Goal: Entertainment & Leisure: Consume media (video, audio)

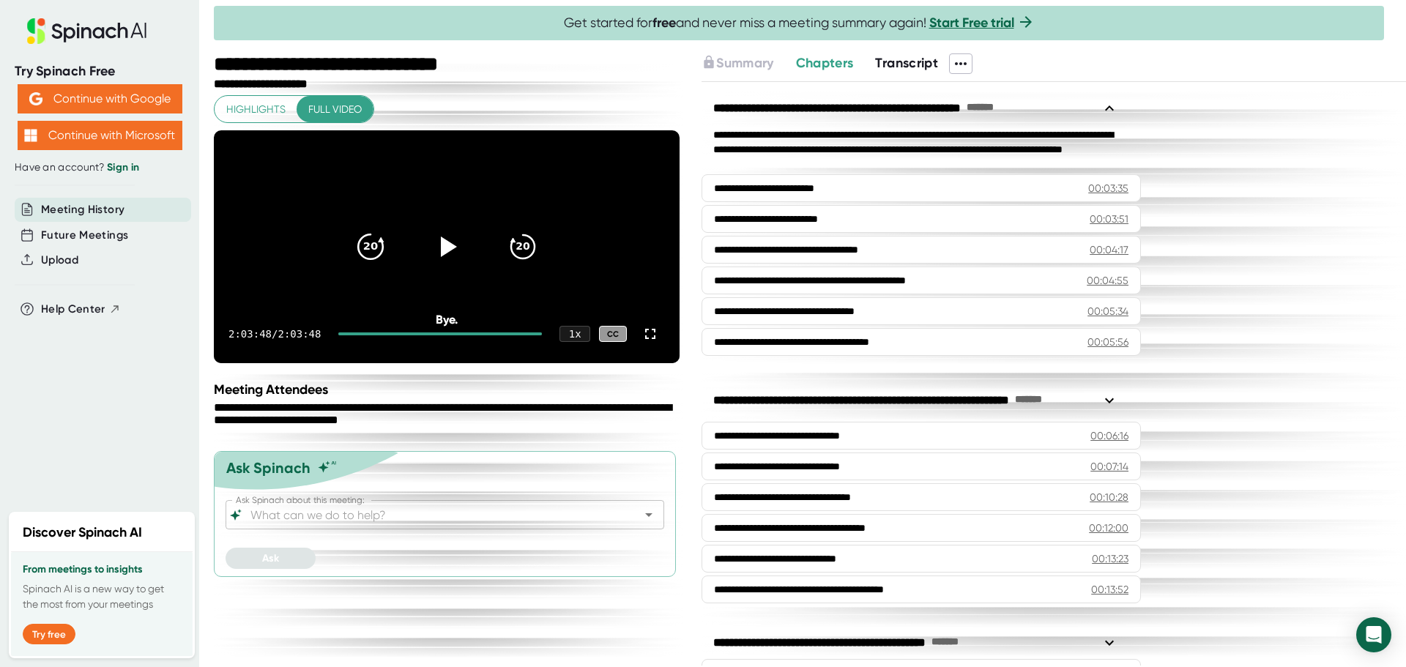
click at [380, 248] on icon "20" at bounding box center [370, 246] width 37 height 37
click at [378, 249] on icon "20" at bounding box center [370, 246] width 37 height 37
click at [376, 249] on icon "20" at bounding box center [370, 246] width 37 height 37
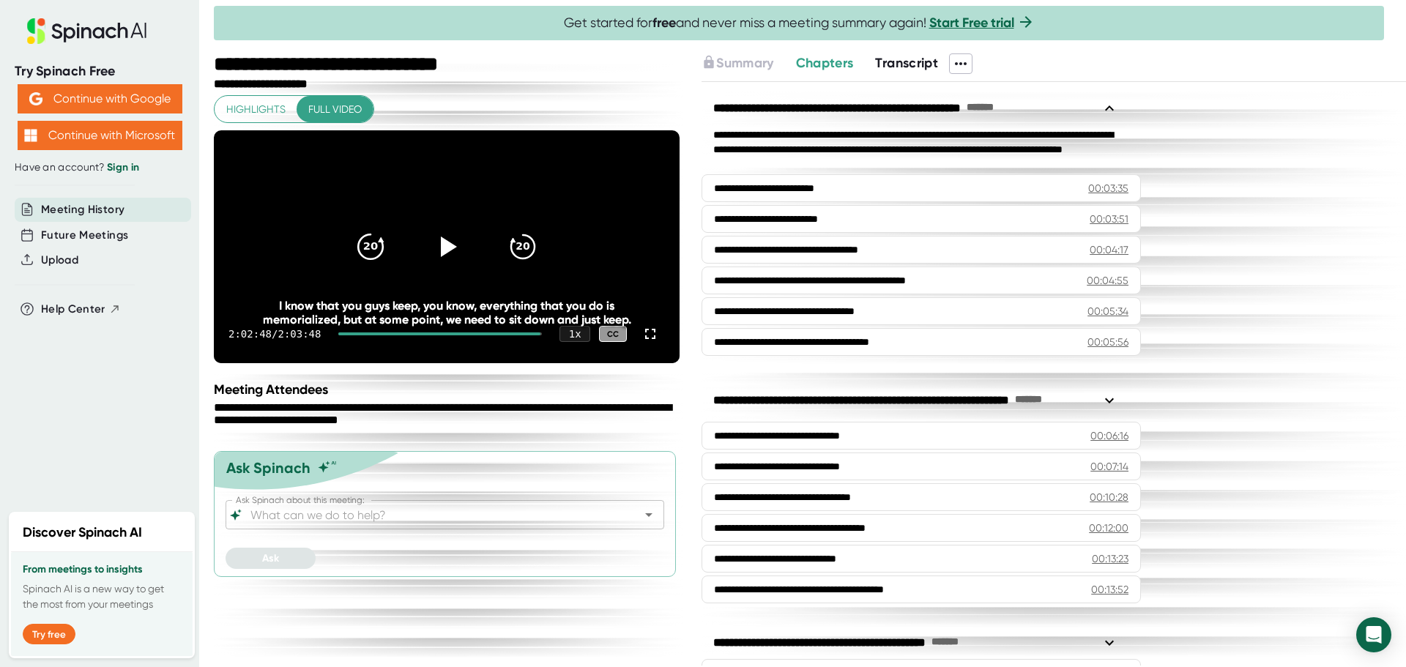
click at [376, 249] on icon "20" at bounding box center [370, 246] width 37 height 37
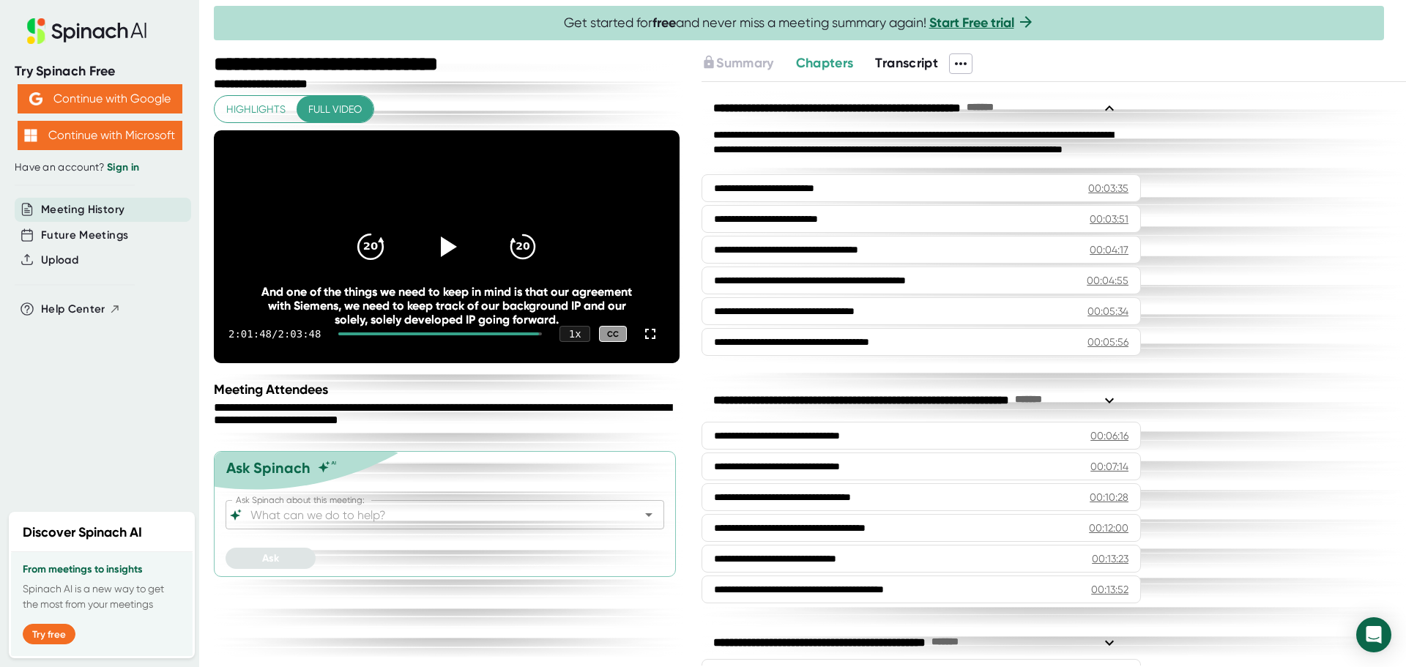
click at [376, 249] on icon "20" at bounding box center [370, 246] width 37 height 37
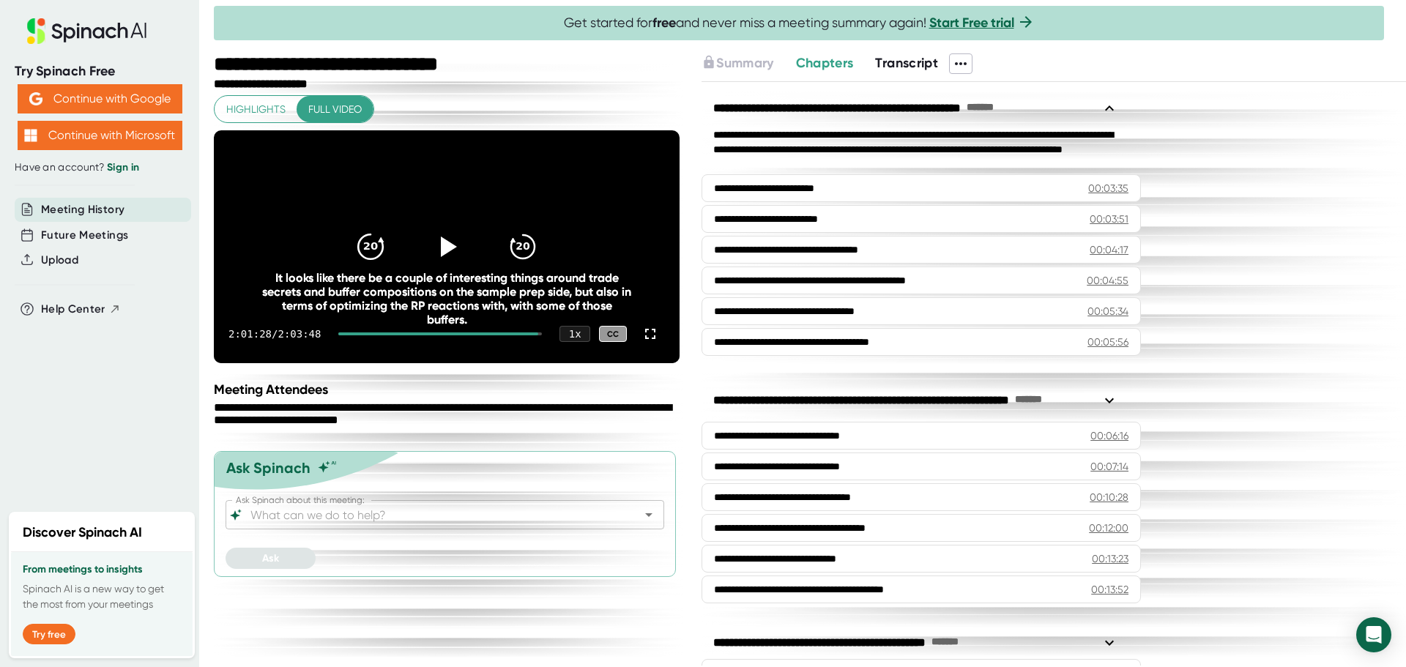
click at [376, 249] on icon "20" at bounding box center [370, 246] width 37 height 37
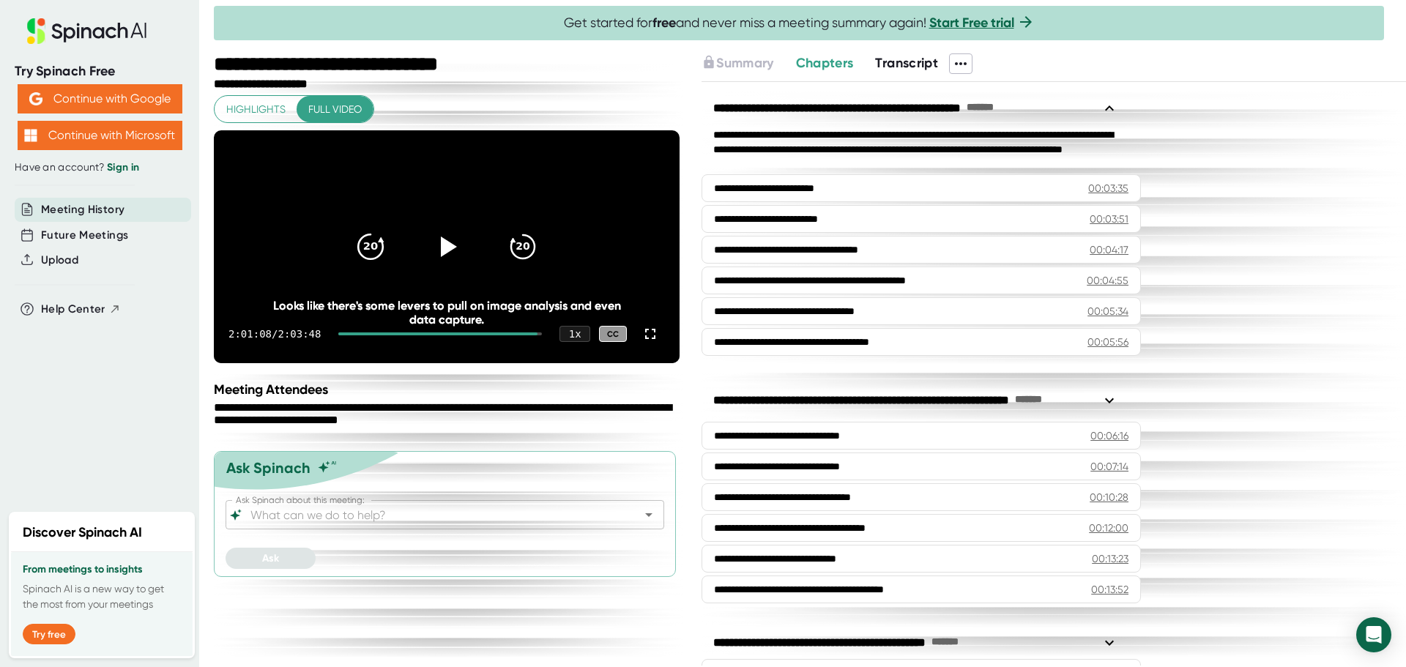
click at [376, 249] on icon "20" at bounding box center [370, 246] width 37 height 37
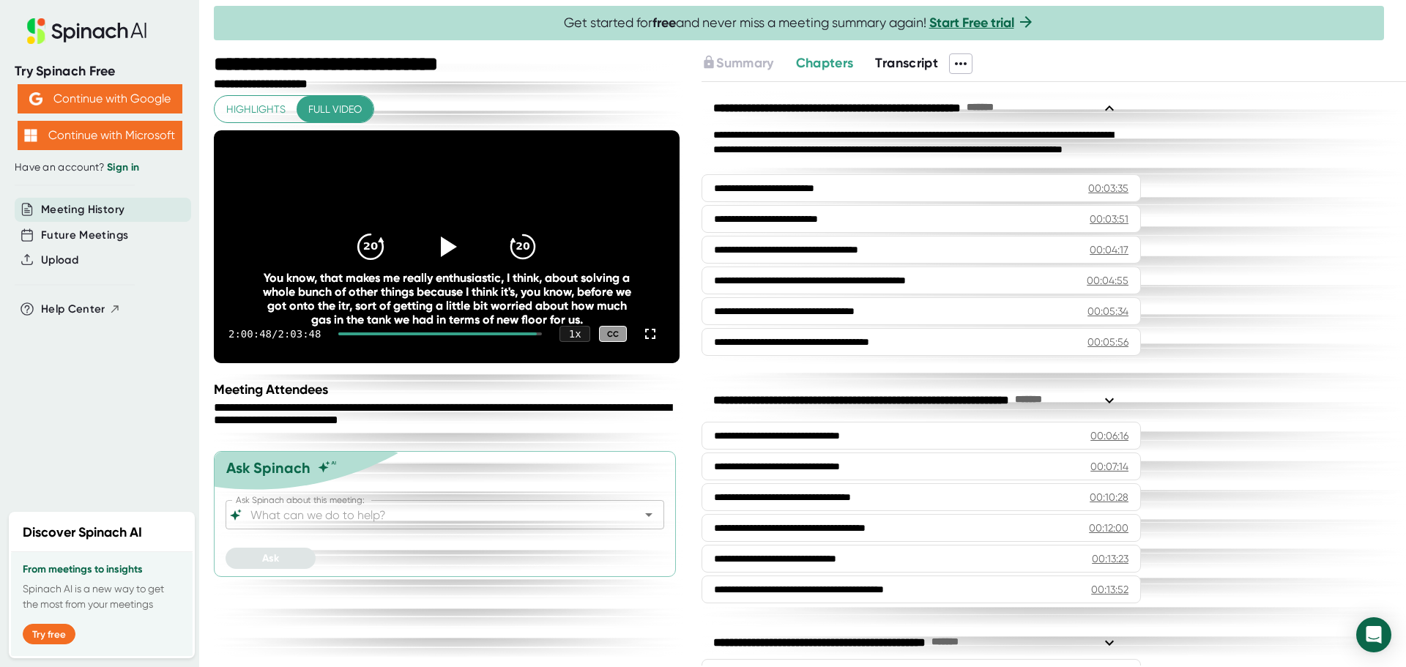
click at [376, 249] on icon "20" at bounding box center [370, 246] width 37 height 37
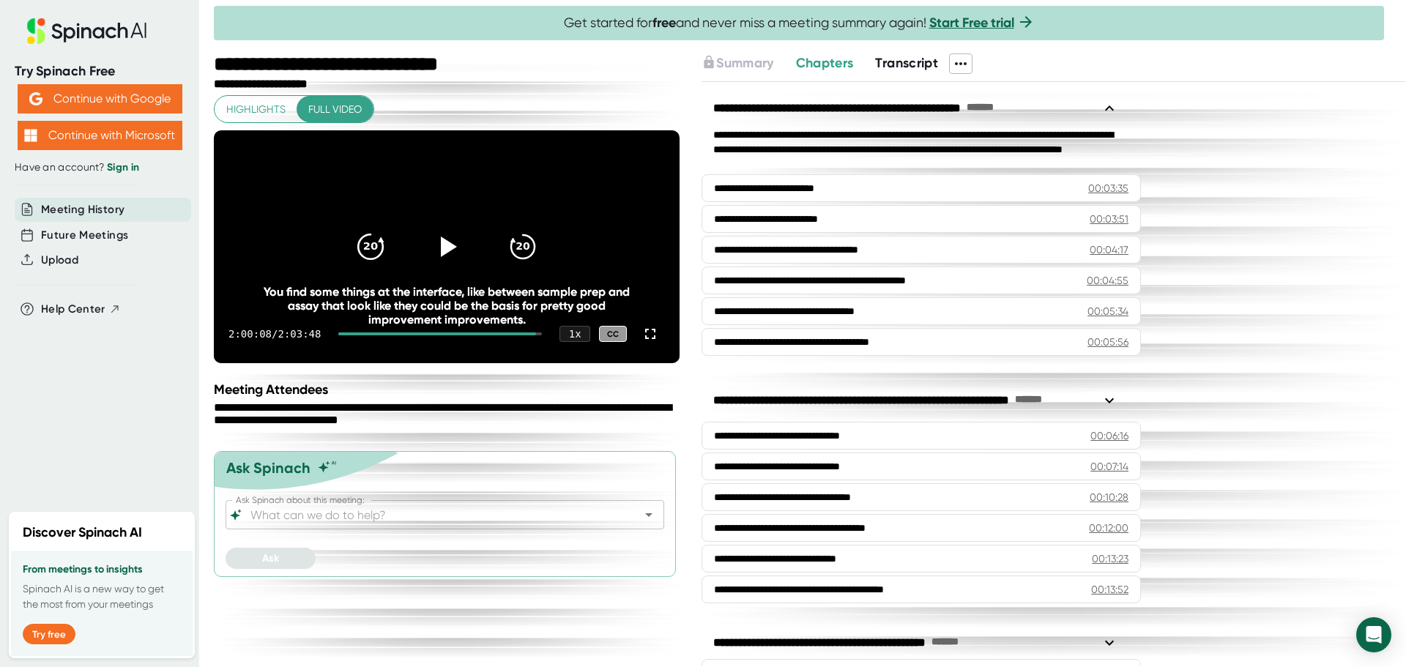
click at [376, 249] on icon "20" at bounding box center [370, 246] width 37 height 37
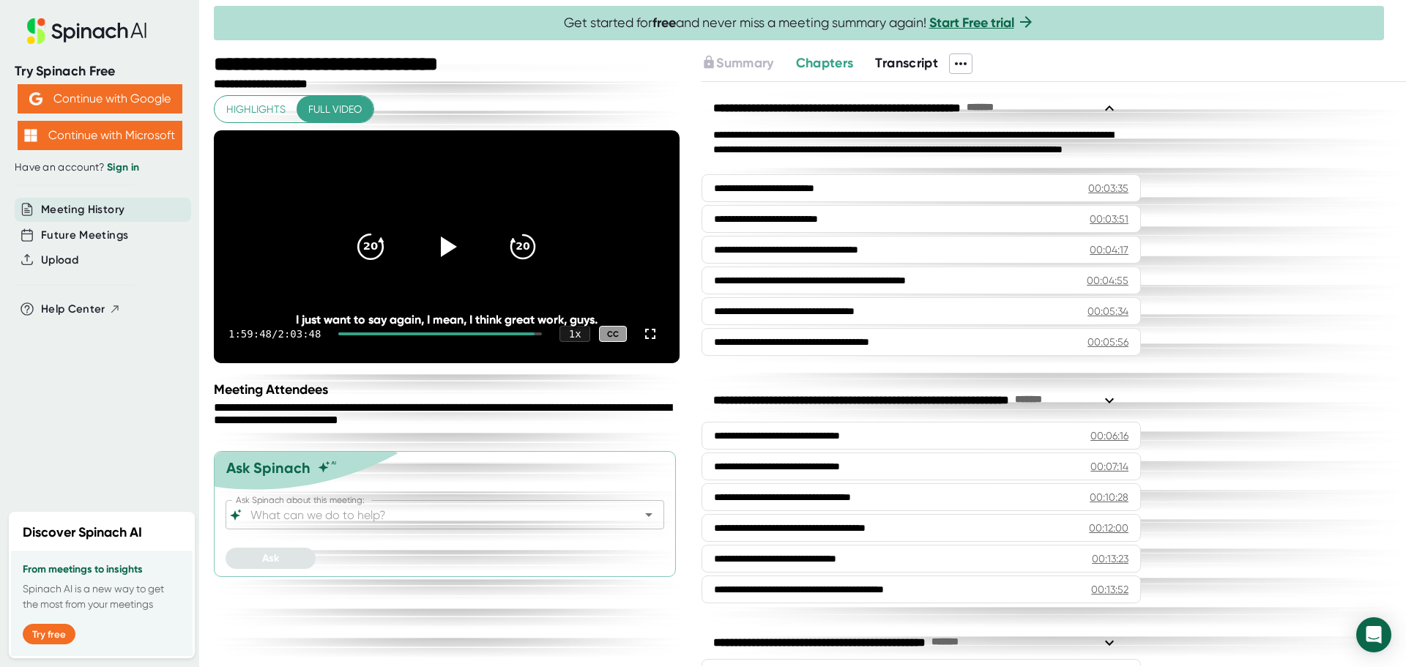
click at [376, 249] on icon "20" at bounding box center [370, 246] width 37 height 37
click at [462, 256] on icon at bounding box center [446, 246] width 37 height 37
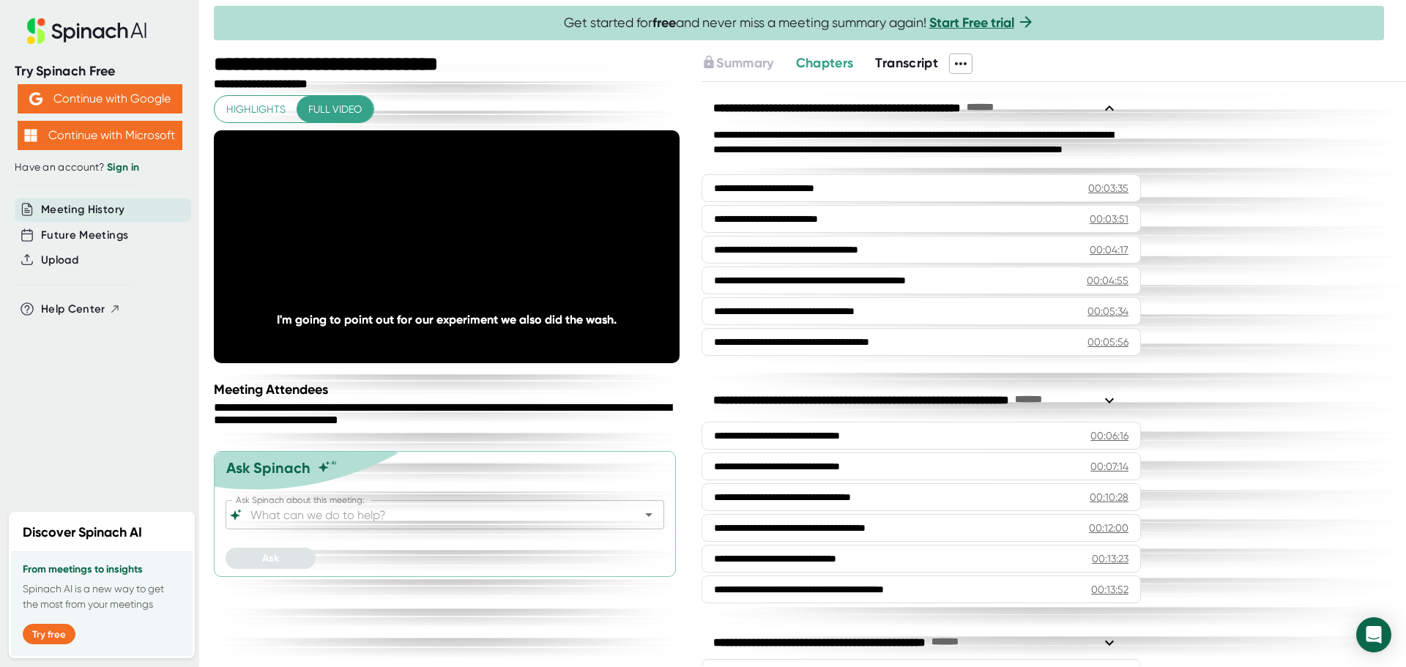
click at [510, 429] on div "**********" at bounding box center [448, 415] width 469 height 28
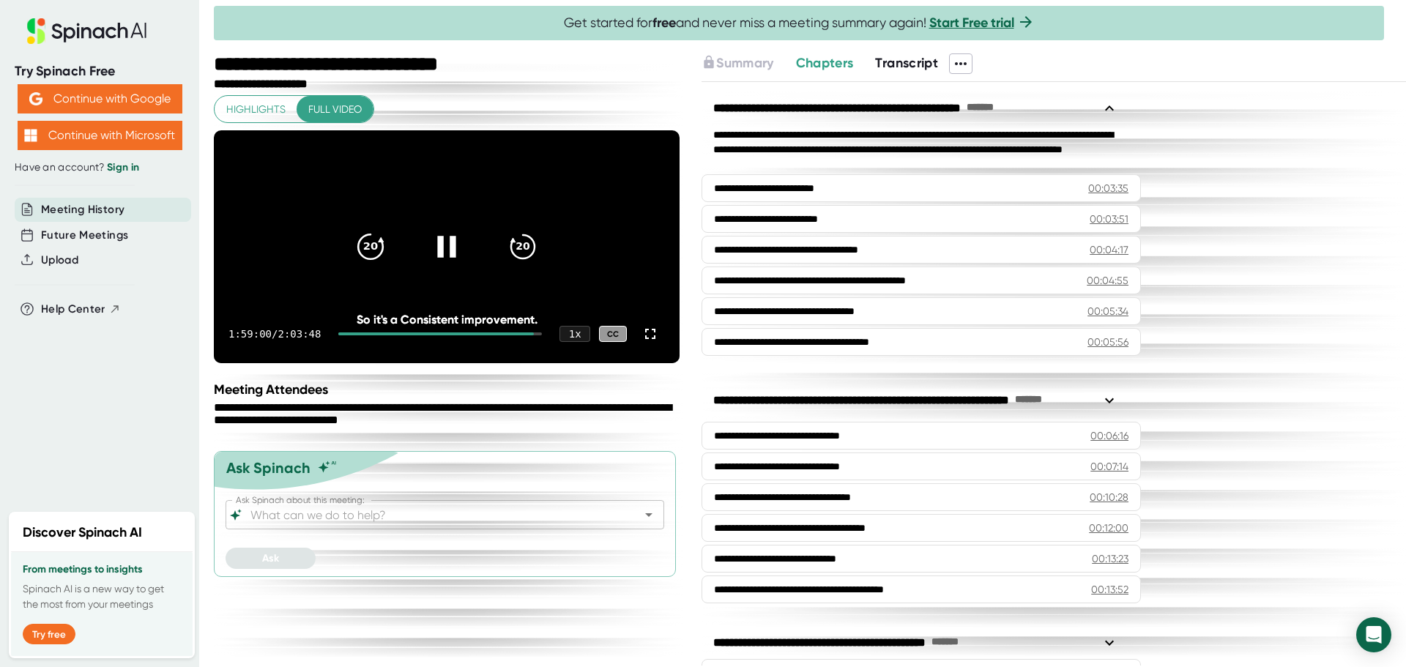
click at [352, 269] on div "20" at bounding box center [371, 247] width 62 height 62
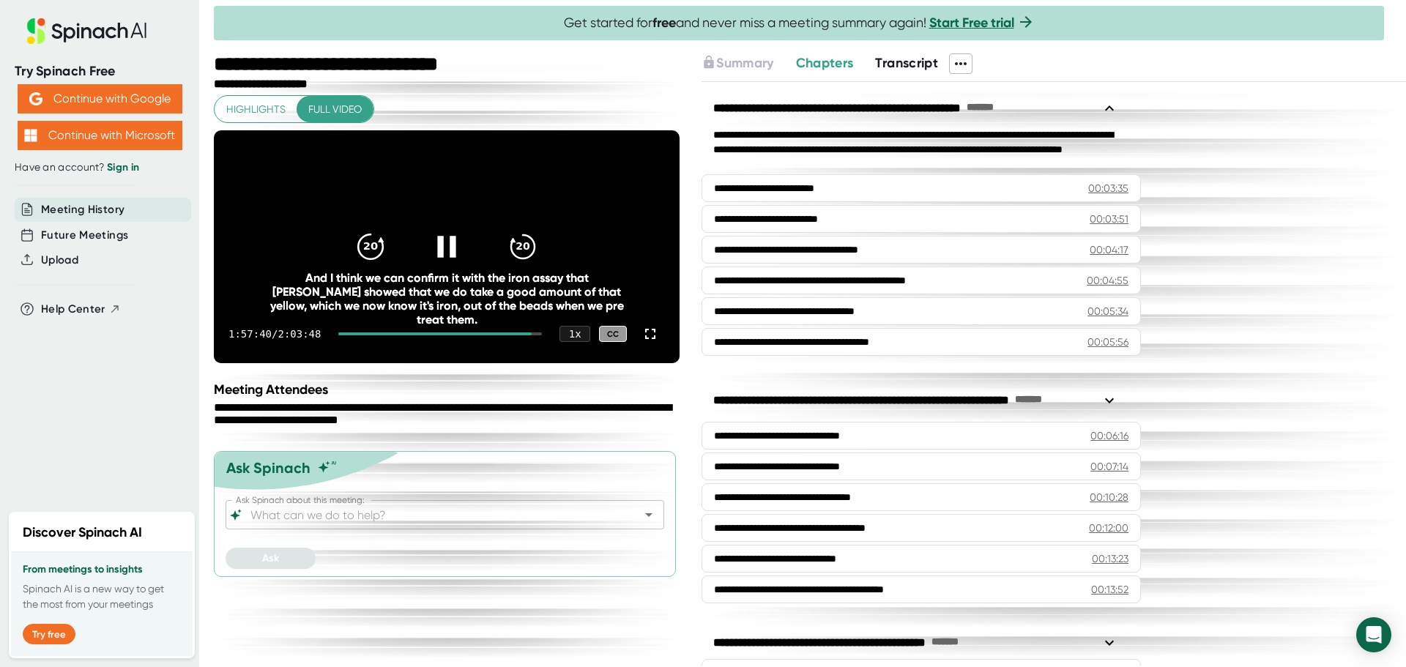
click at [352, 269] on div "20" at bounding box center [371, 247] width 62 height 62
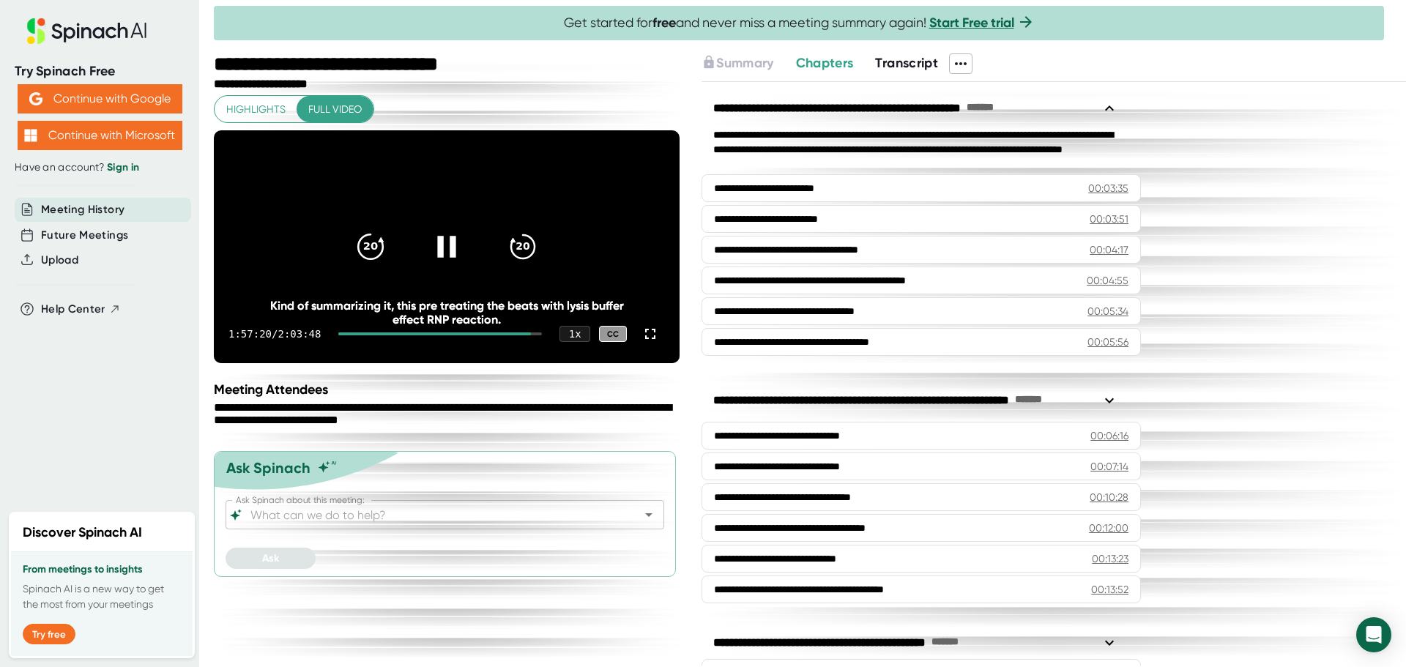
click at [352, 269] on div "20" at bounding box center [371, 247] width 62 height 62
click at [351, 269] on div "20" at bounding box center [371, 247] width 62 height 62
click at [352, 265] on icon "20" at bounding box center [370, 246] width 37 height 37
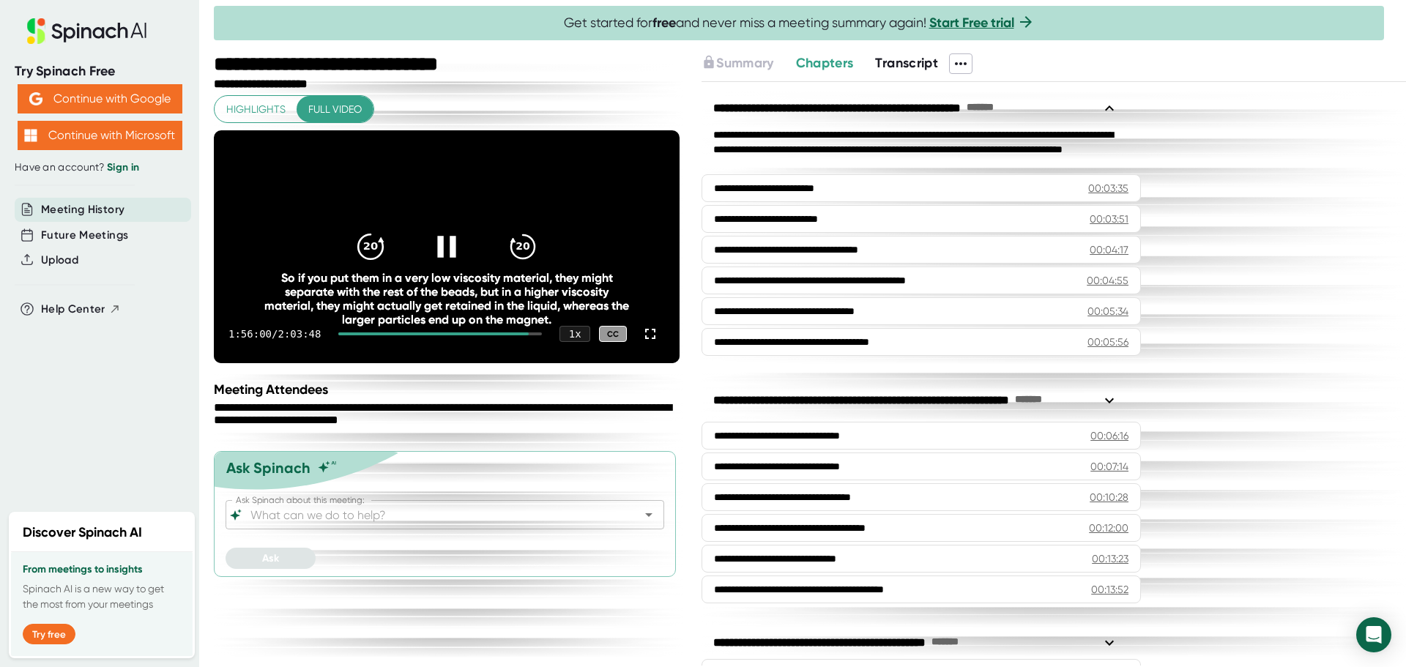
click at [351, 269] on div "20" at bounding box center [371, 247] width 62 height 62
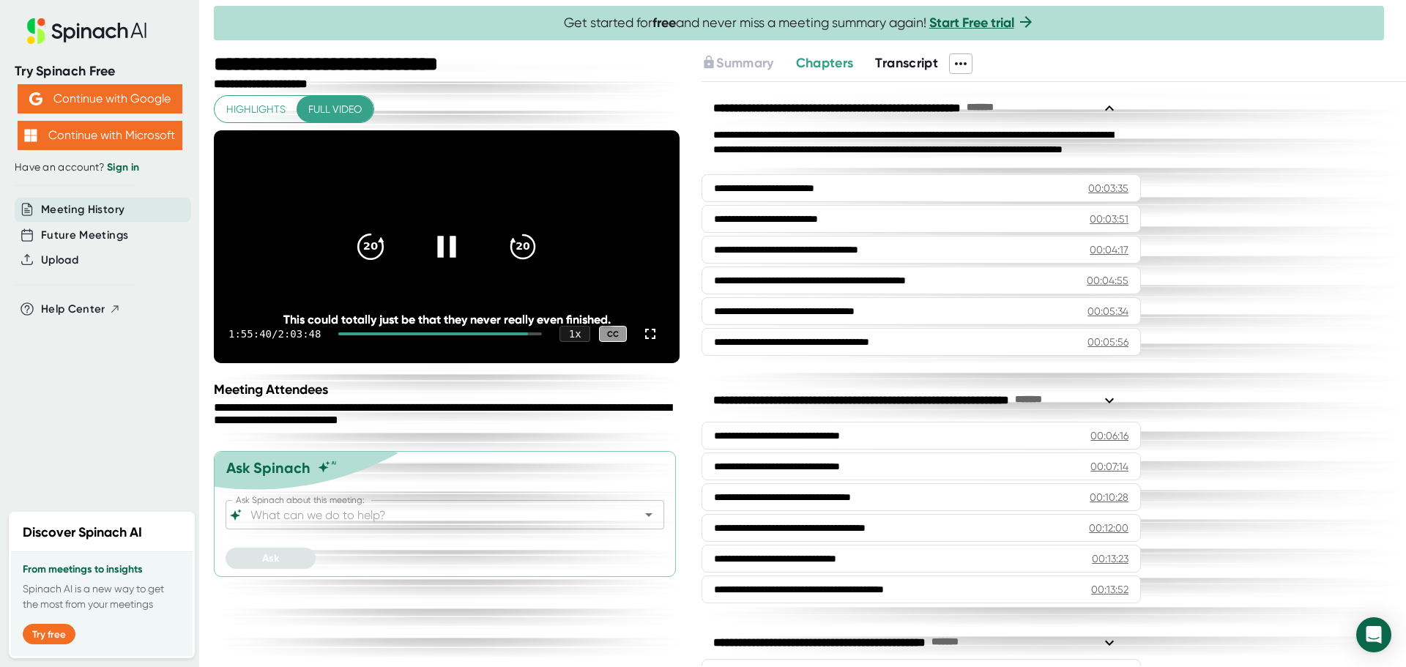
click at [351, 269] on div "20" at bounding box center [371, 247] width 62 height 62
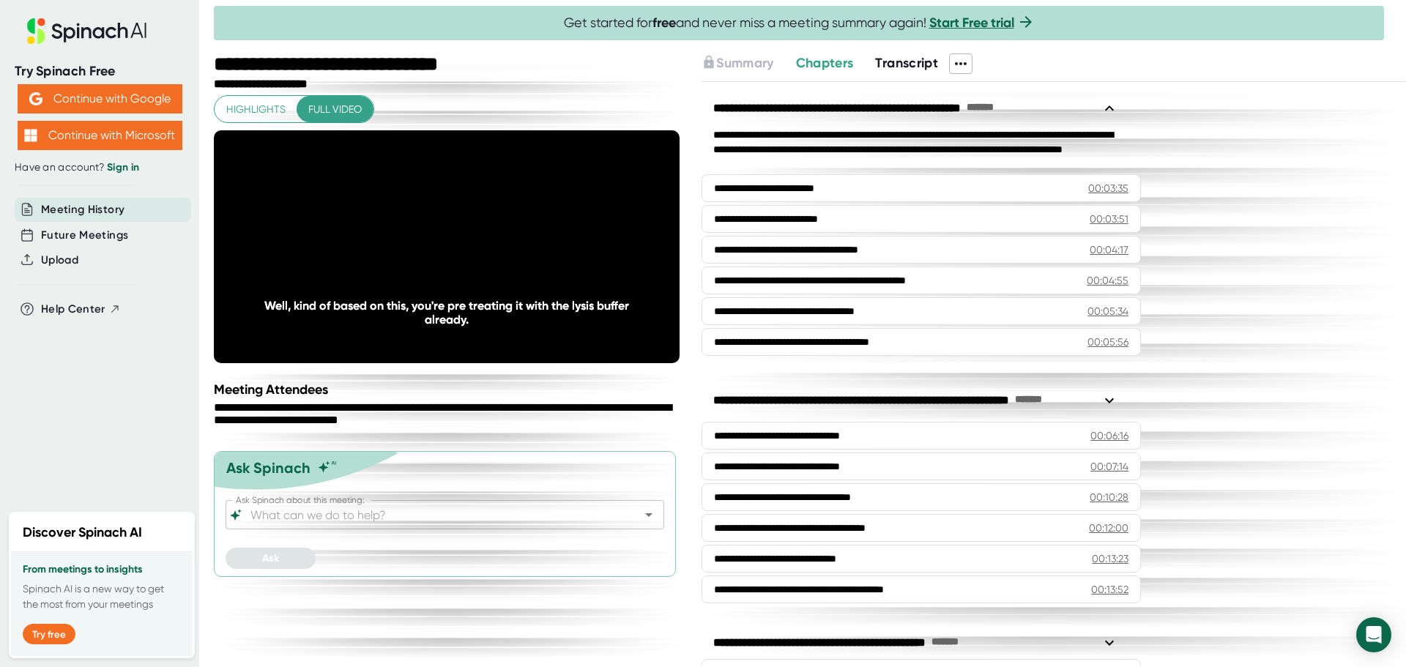
click at [351, 269] on div "20" at bounding box center [371, 247] width 62 height 62
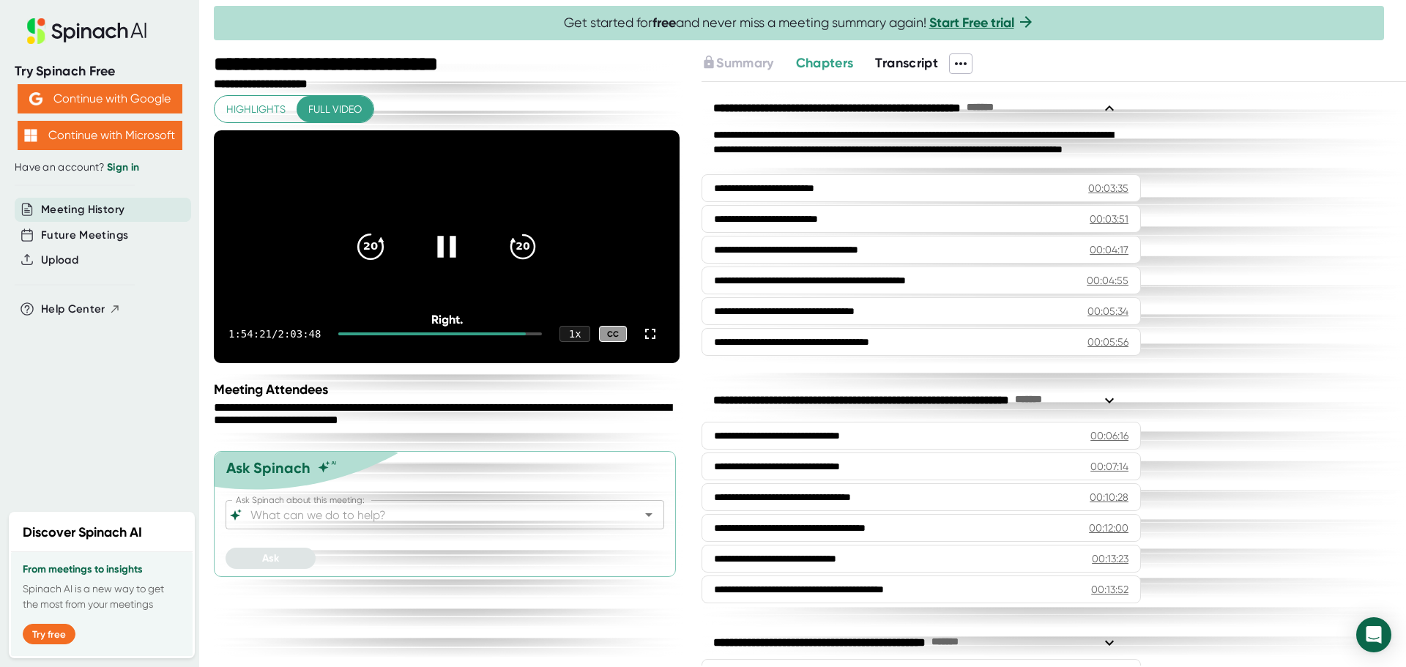
click at [351, 269] on div "20" at bounding box center [371, 247] width 62 height 62
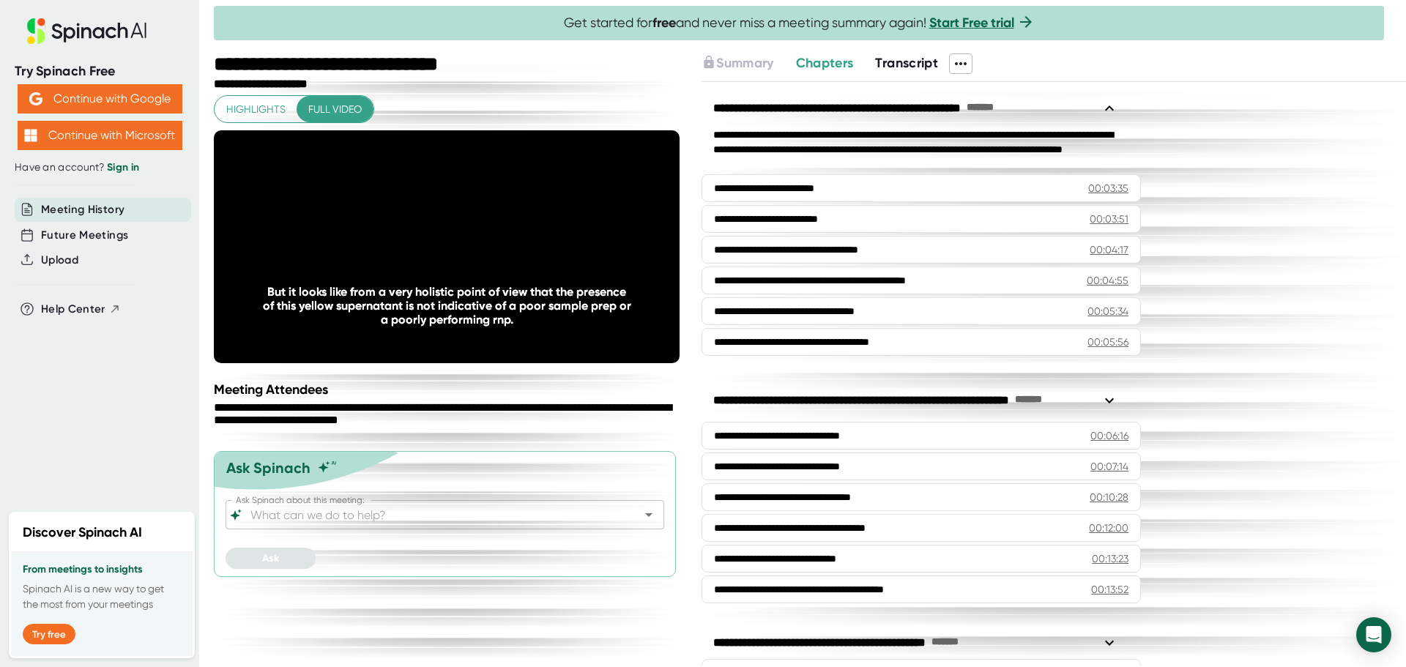
click at [420, 398] on div "Meeting Attendees" at bounding box center [448, 389] width 469 height 16
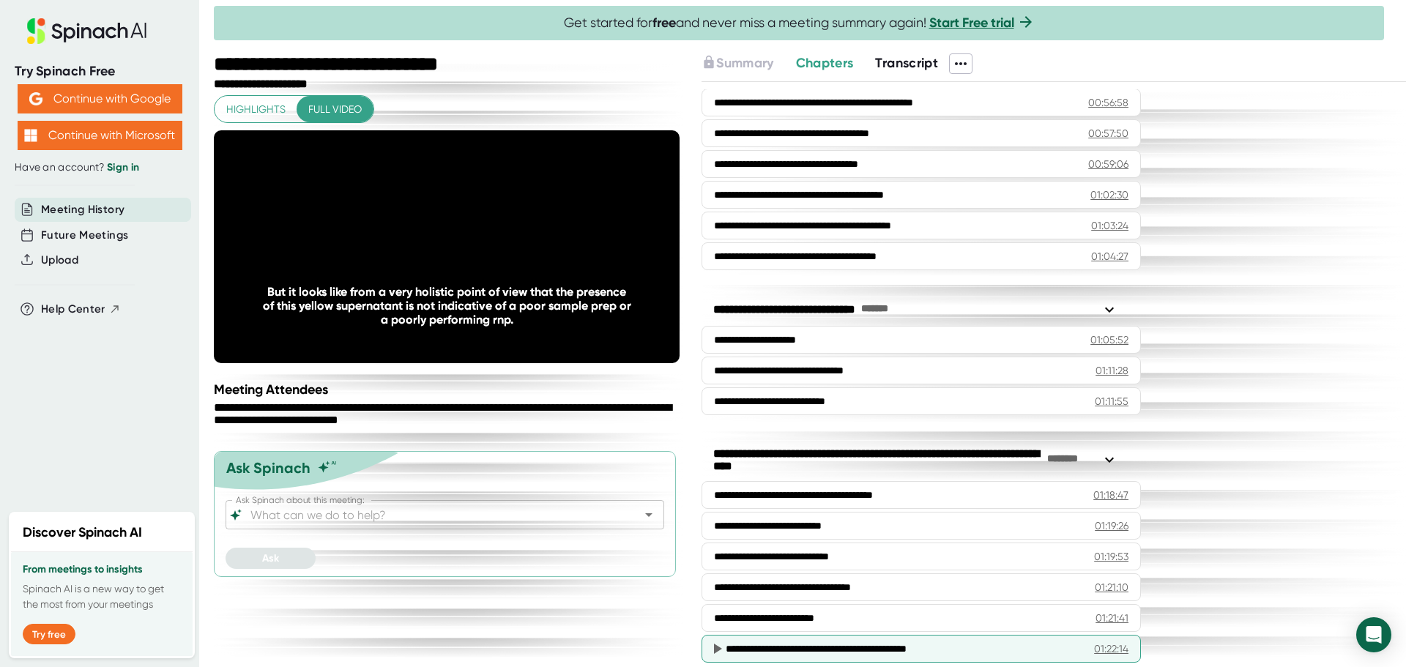
scroll to position [2123, 0]
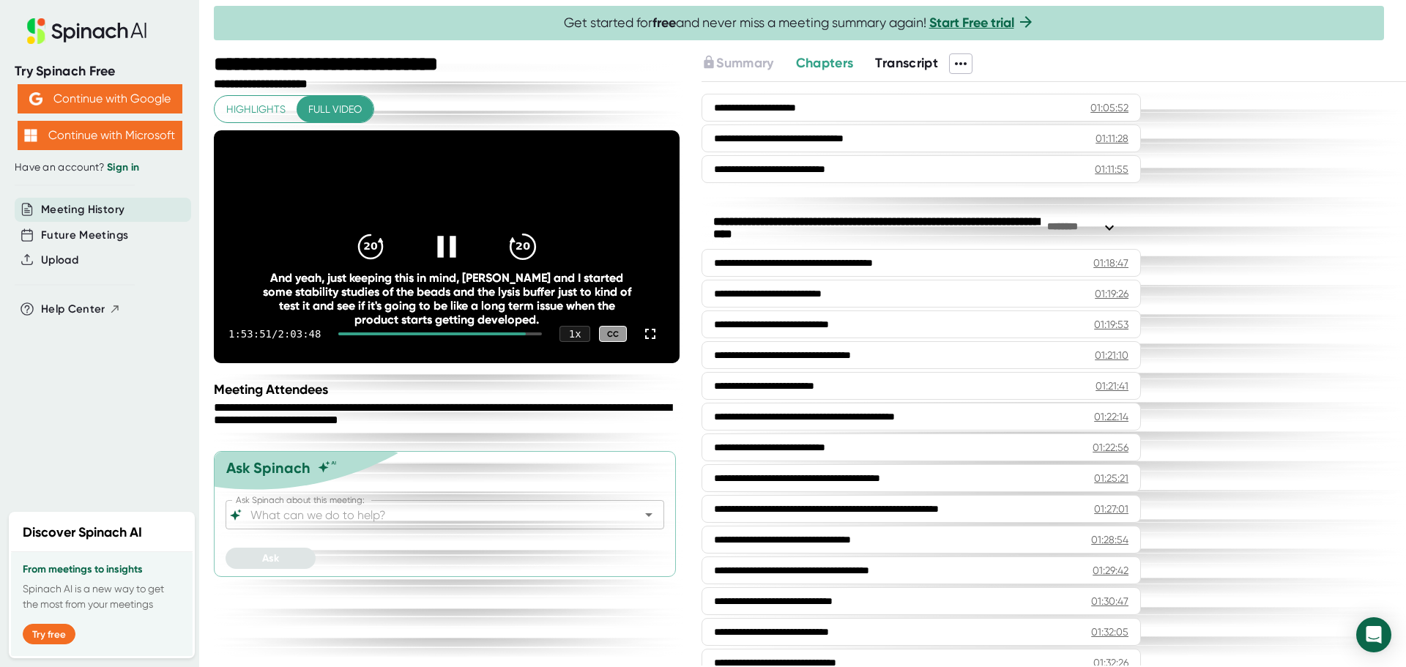
click at [534, 253] on icon "20" at bounding box center [522, 246] width 37 height 37
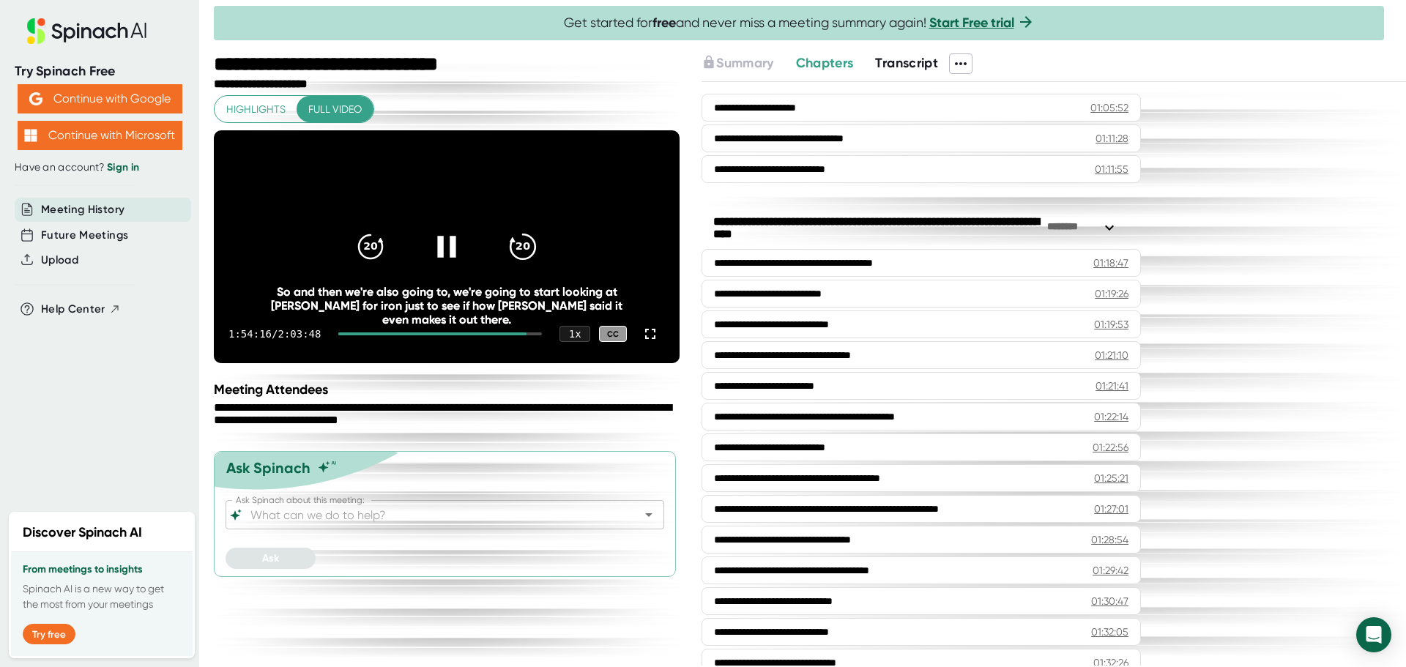
click at [521, 239] on div "20" at bounding box center [523, 247] width 62 height 62
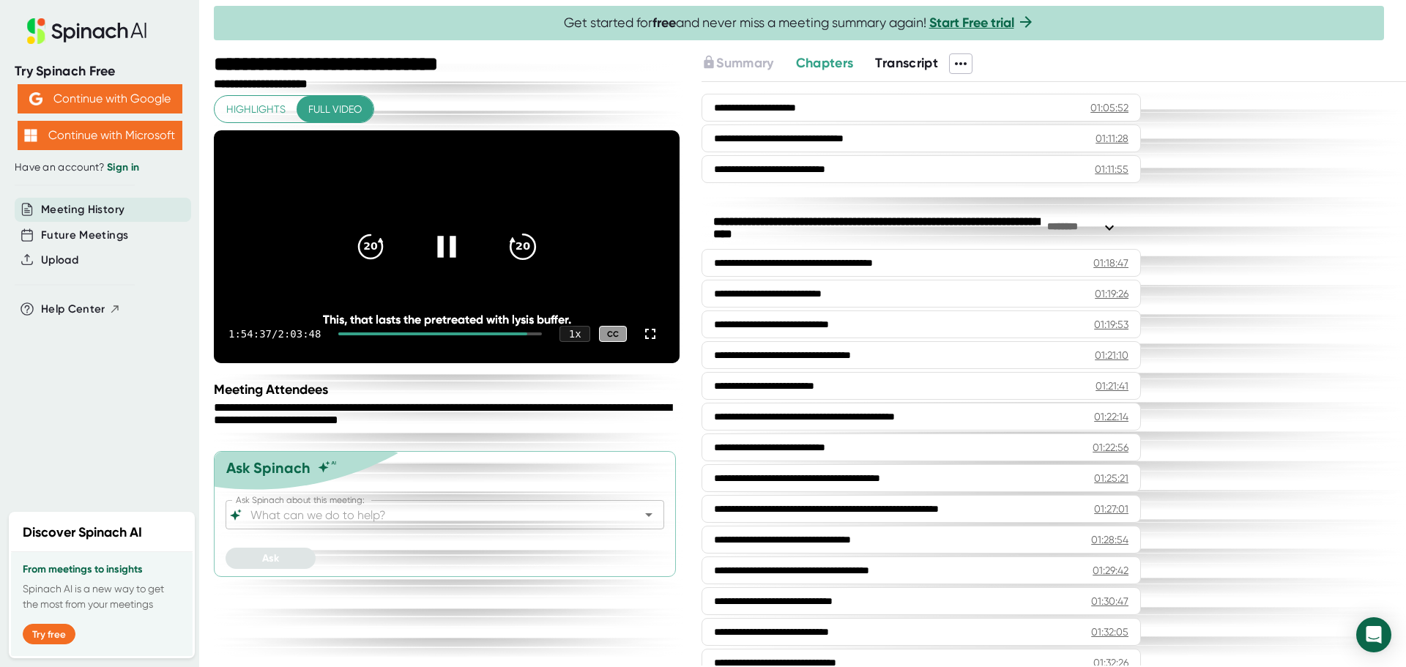
click at [522, 239] on div "20" at bounding box center [523, 247] width 62 height 62
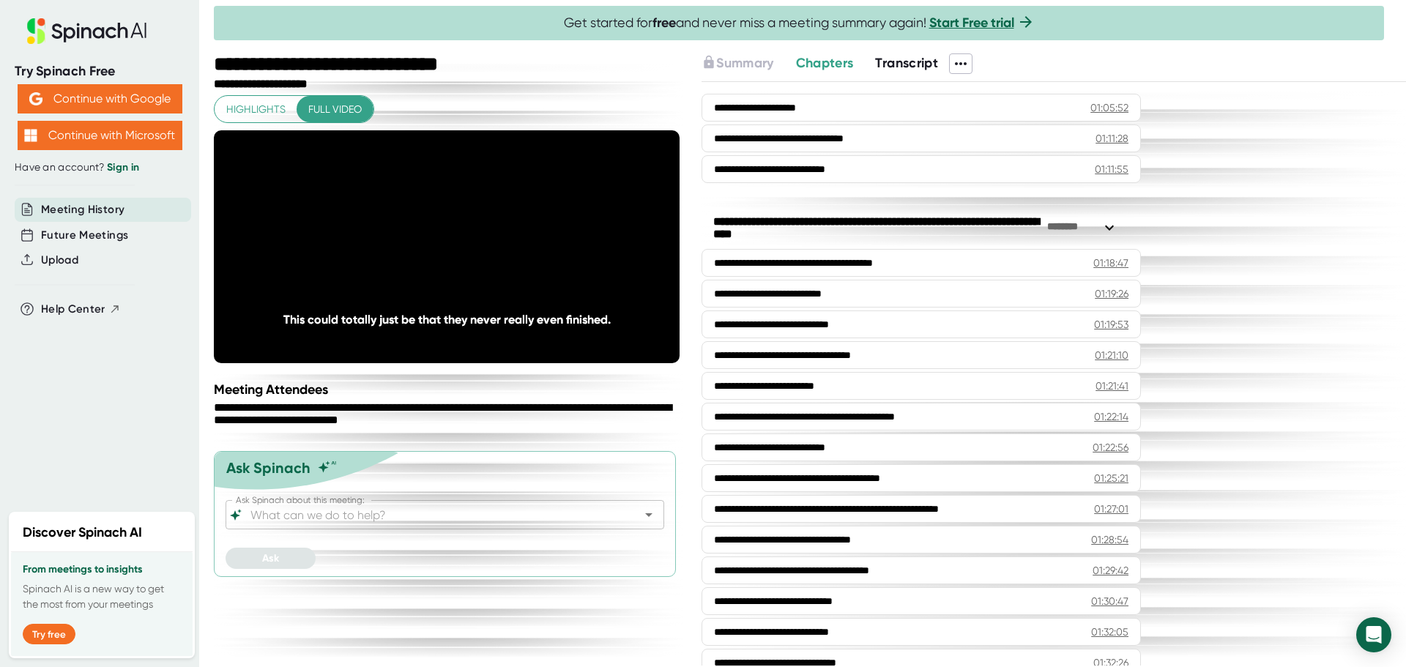
click at [522, 239] on div "20" at bounding box center [523, 247] width 62 height 62
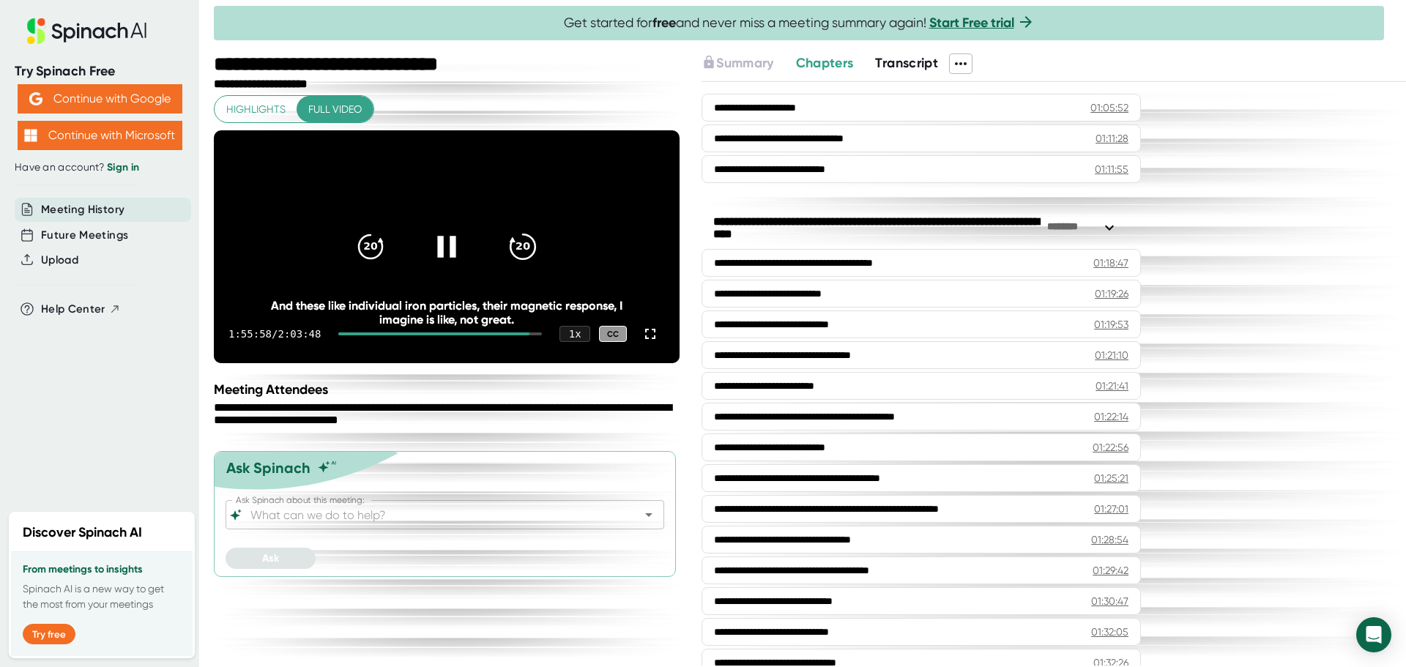
click at [528, 252] on icon "20" at bounding box center [522, 246] width 37 height 37
click at [528, 253] on icon "20" at bounding box center [522, 246] width 37 height 37
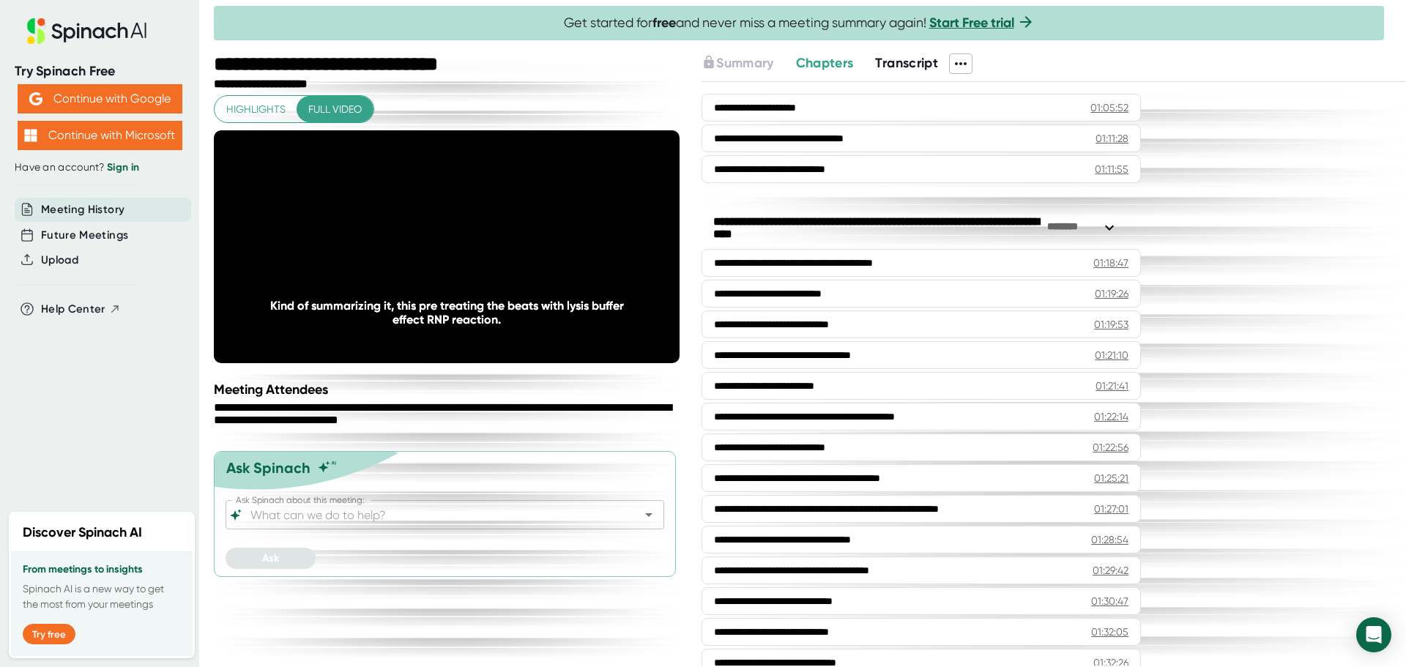
click at [513, 402] on div "**********" at bounding box center [448, 360] width 469 height 614
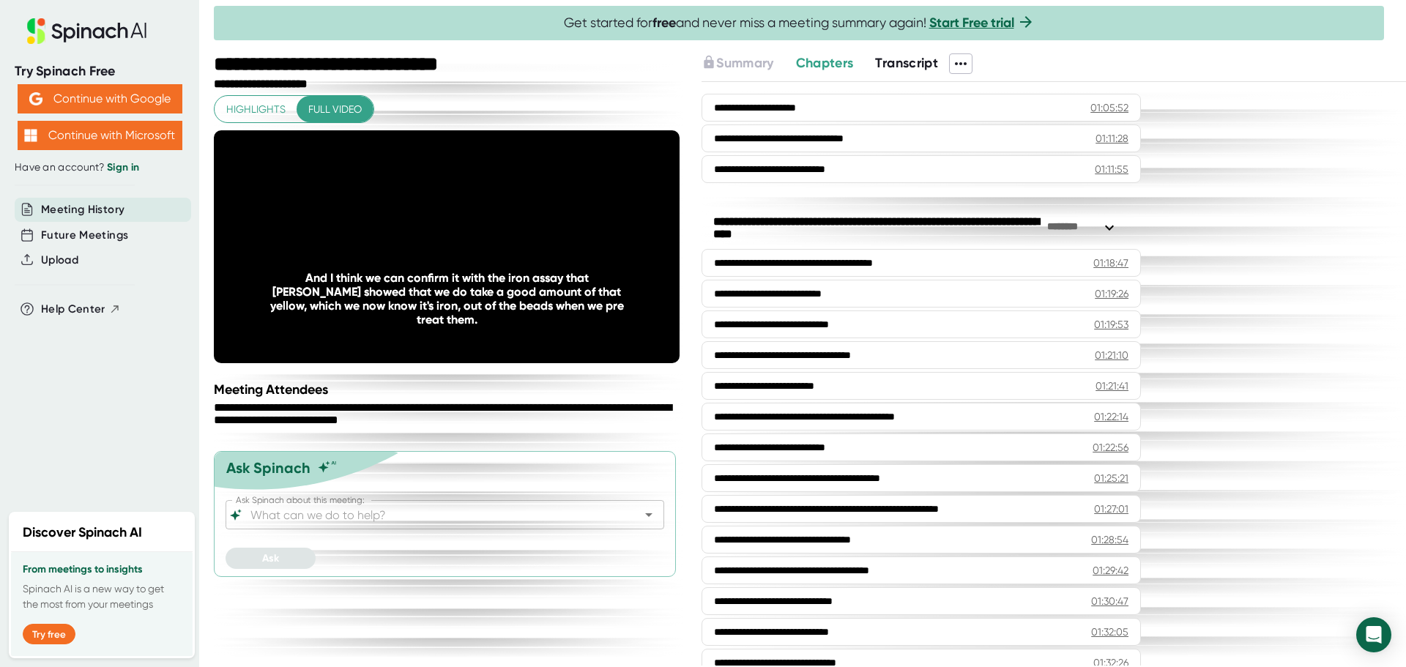
click at [513, 402] on div "**********" at bounding box center [448, 360] width 469 height 614
click at [509, 405] on div "**********" at bounding box center [448, 360] width 469 height 614
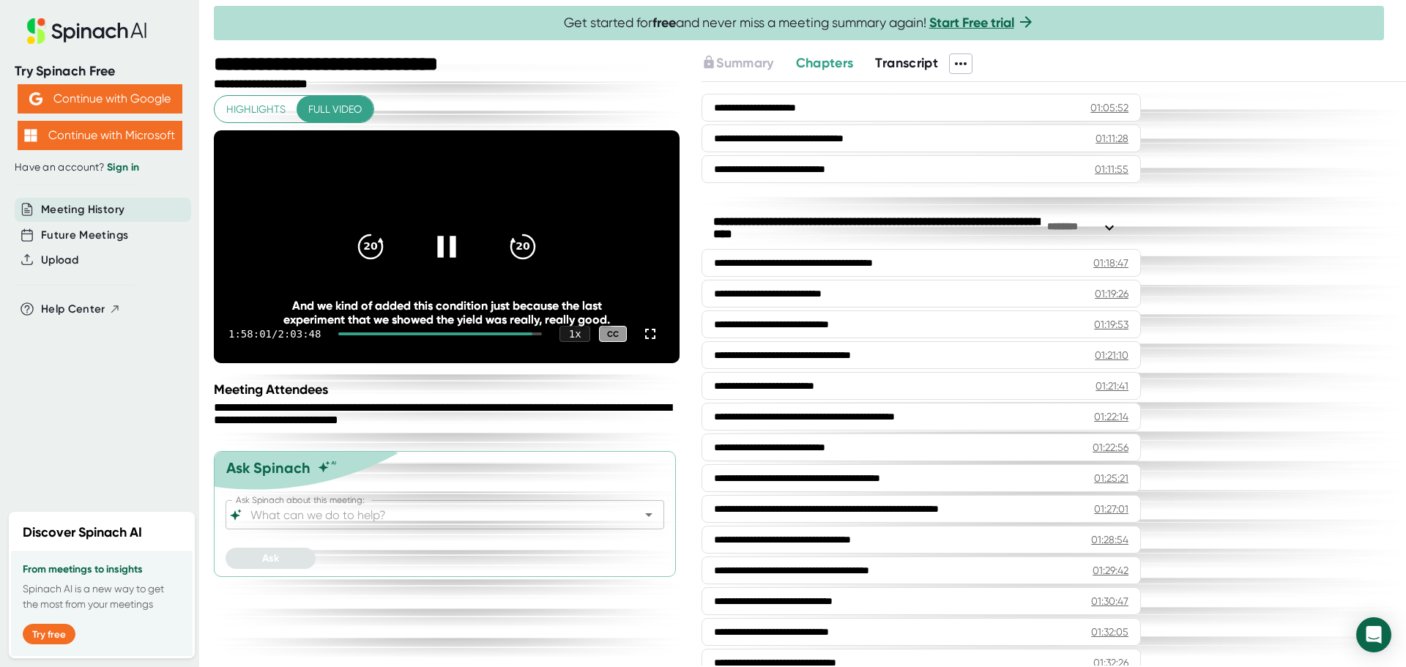
click at [428, 363] on div "1:58:01 / 2:03:48 1 x CC" at bounding box center [447, 334] width 466 height 59
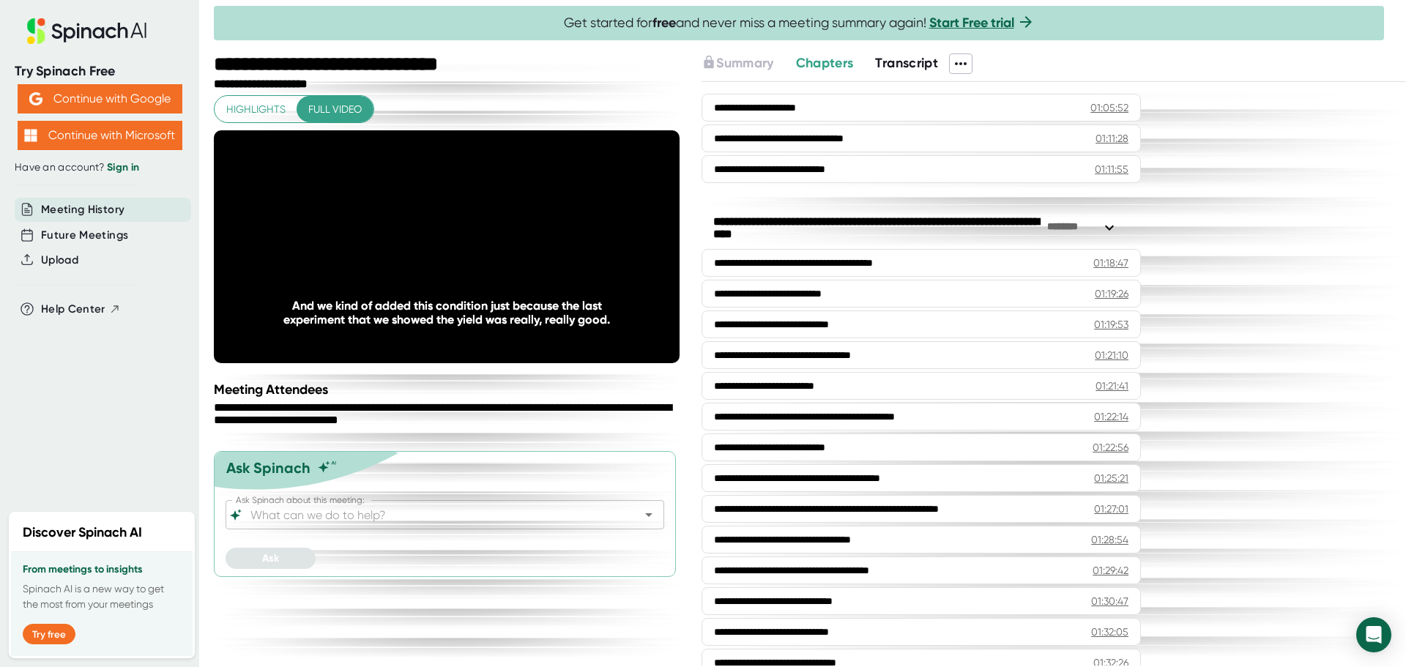
click at [429, 398] on div "Meeting Attendees" at bounding box center [448, 389] width 469 height 16
click at [462, 398] on div "Meeting Attendees" at bounding box center [448, 389] width 469 height 16
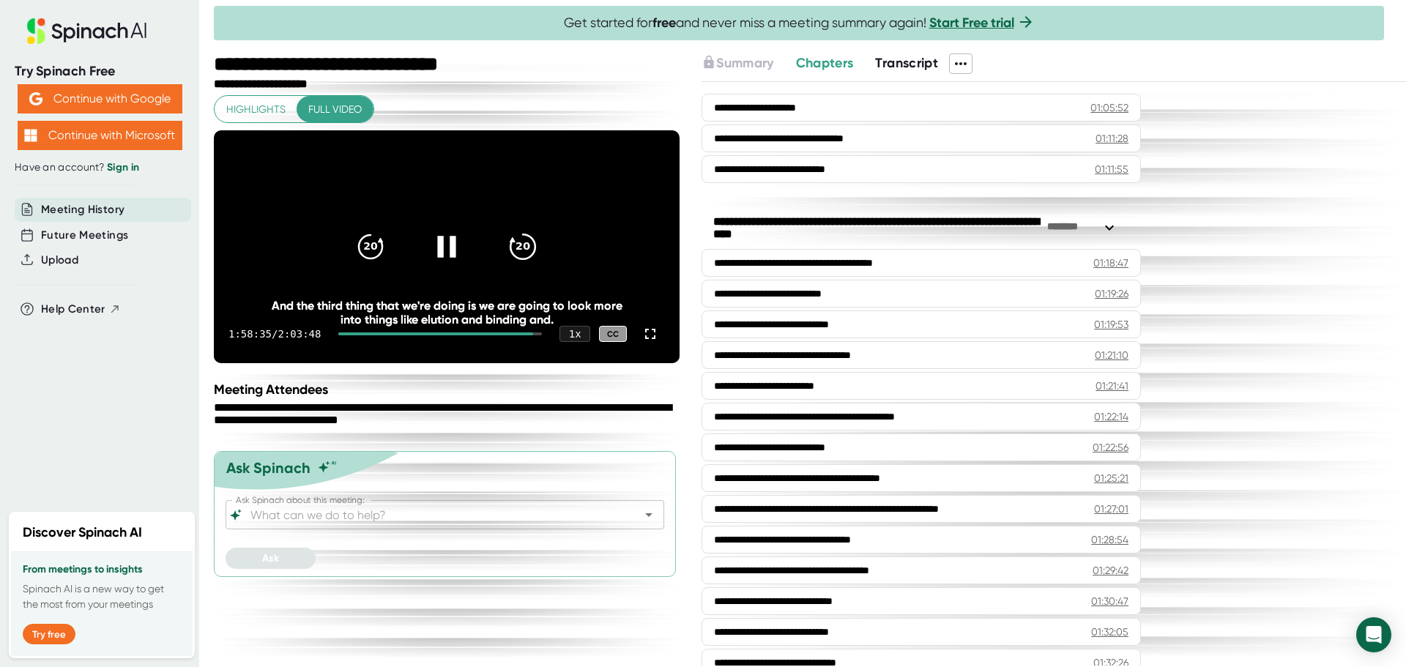
click at [522, 261] on icon "20" at bounding box center [522, 246] width 37 height 37
click at [522, 260] on icon "20" at bounding box center [522, 246] width 37 height 37
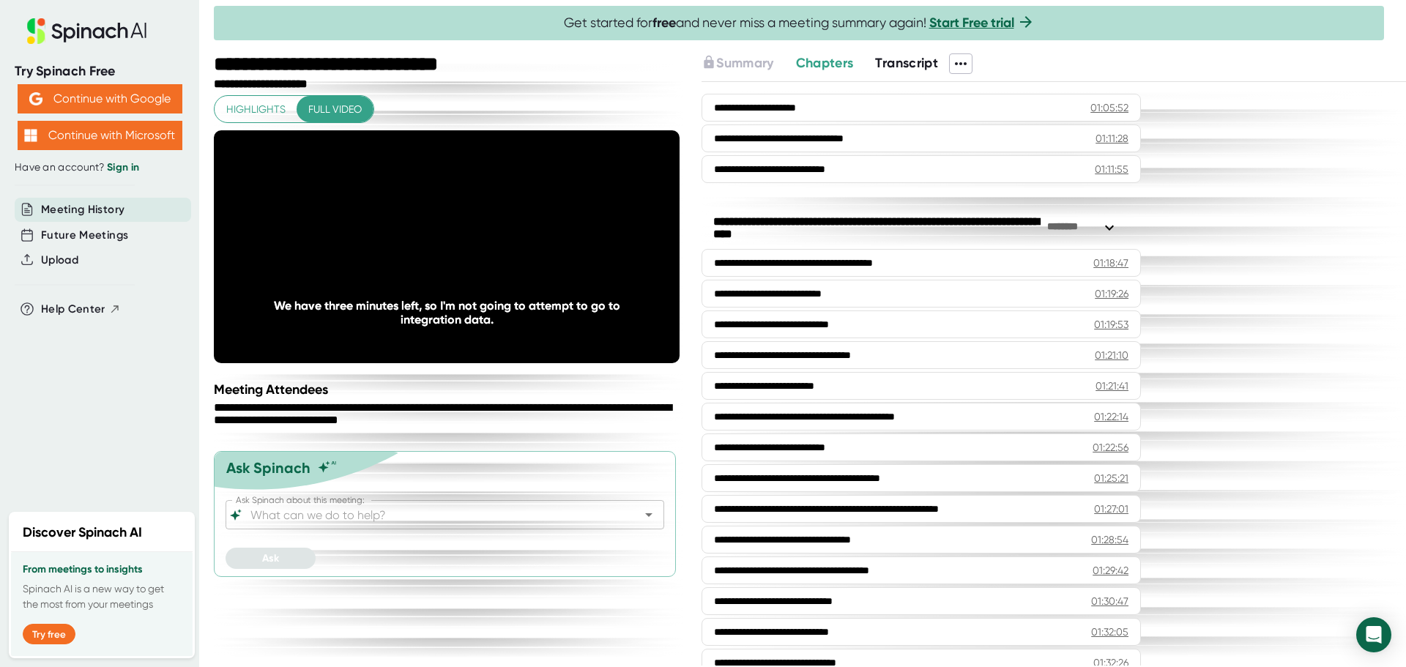
click at [488, 429] on div "**********" at bounding box center [448, 415] width 469 height 28
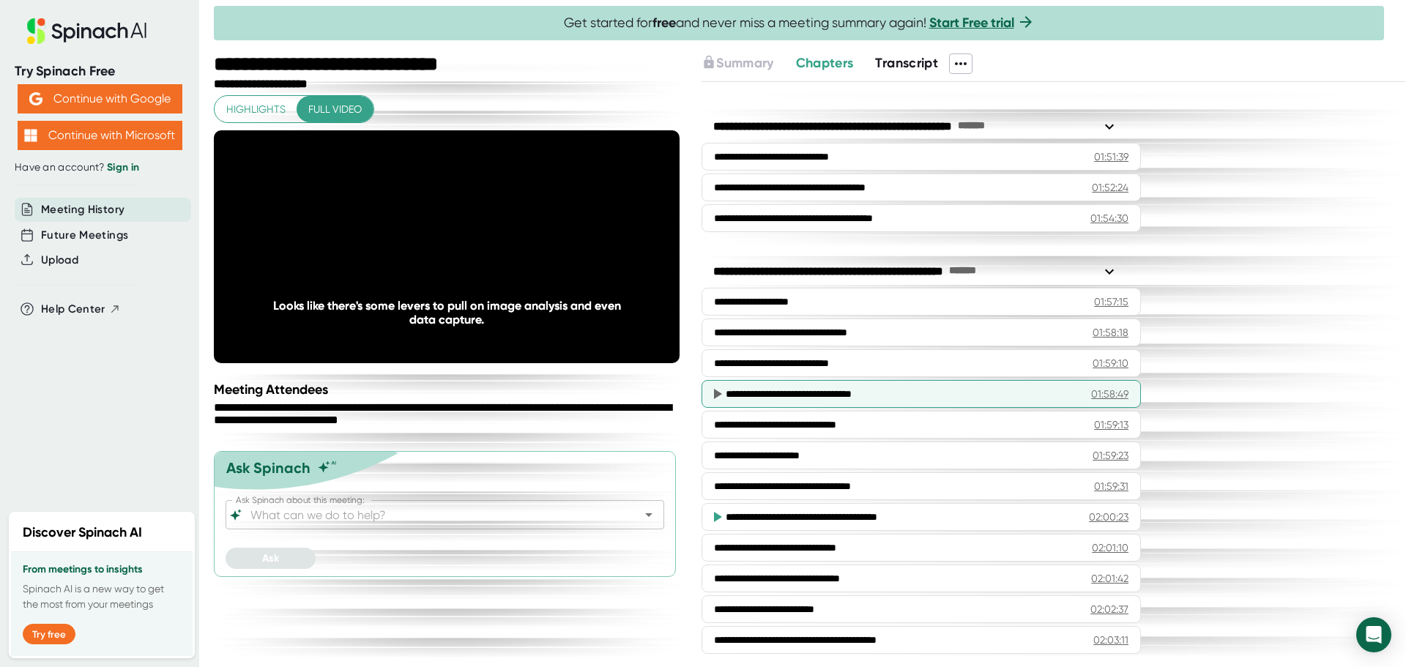
scroll to position [3319, 0]
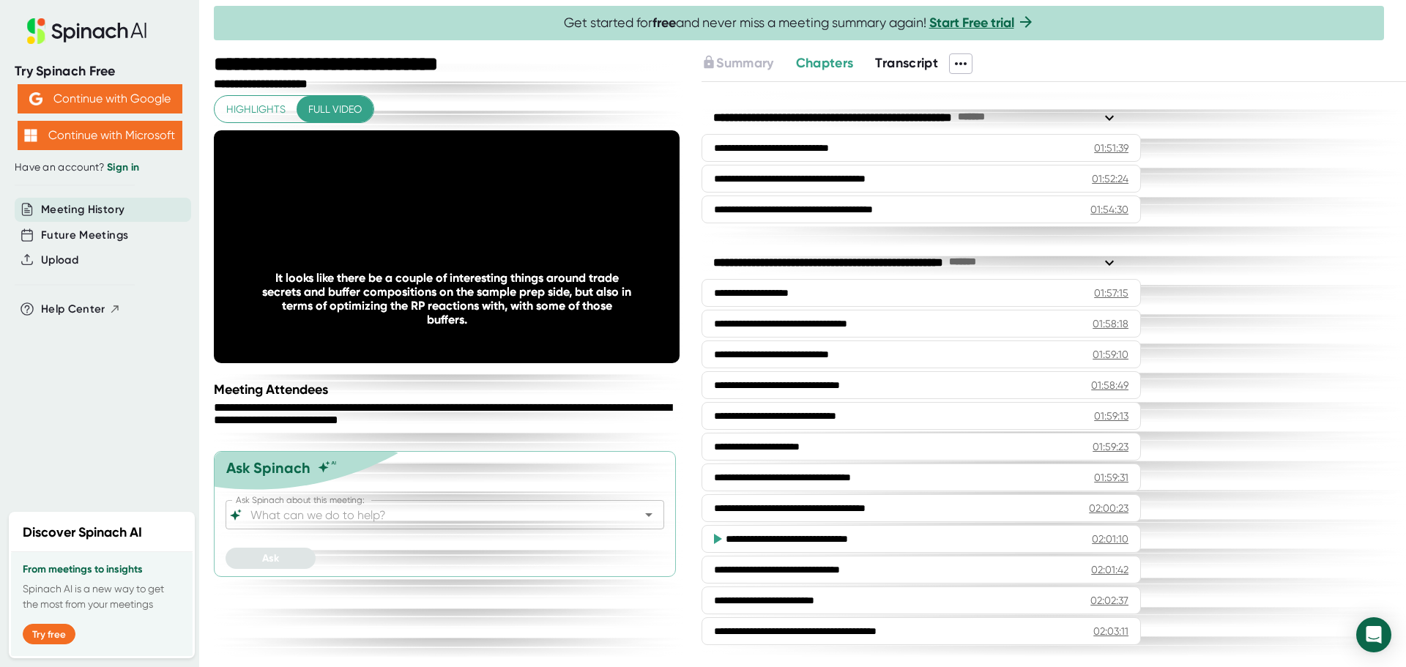
click at [379, 401] on div "**********" at bounding box center [448, 360] width 469 height 614
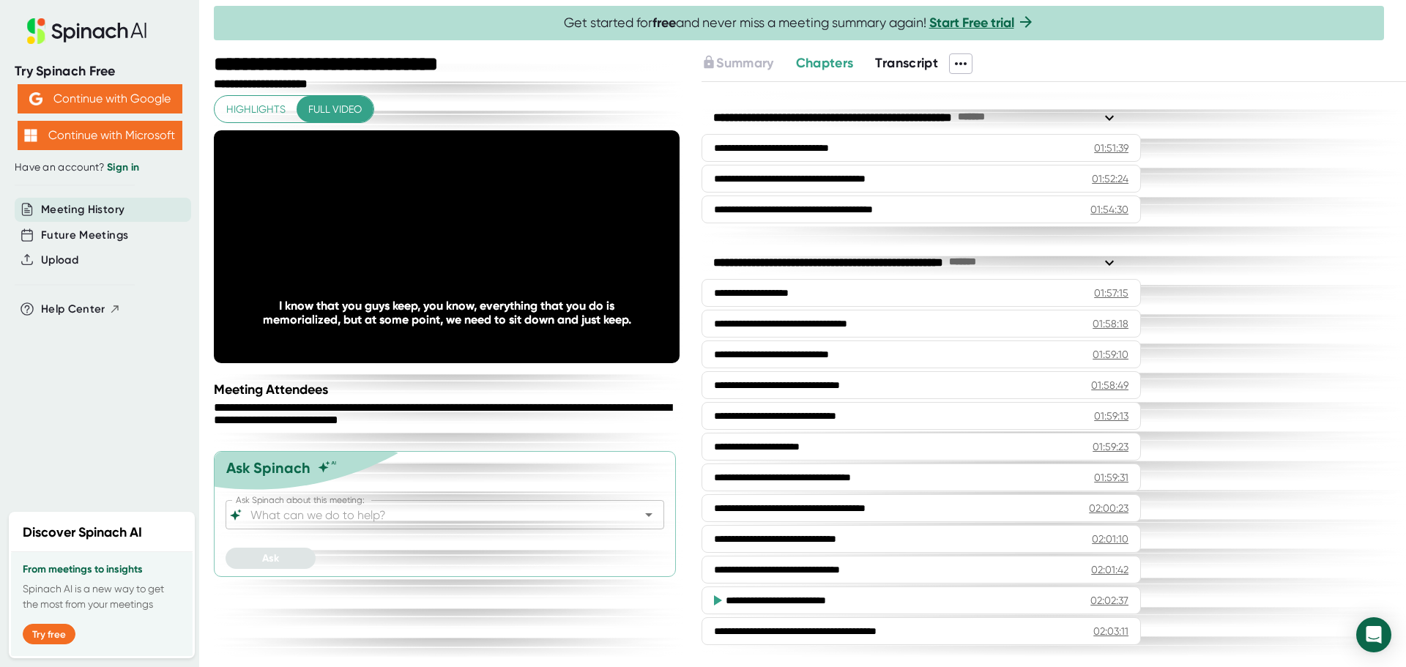
click at [196, 474] on div "Try Spinach Free Continue with Google Continue with Microsoft Have an account? …" at bounding box center [99, 251] width 199 height 503
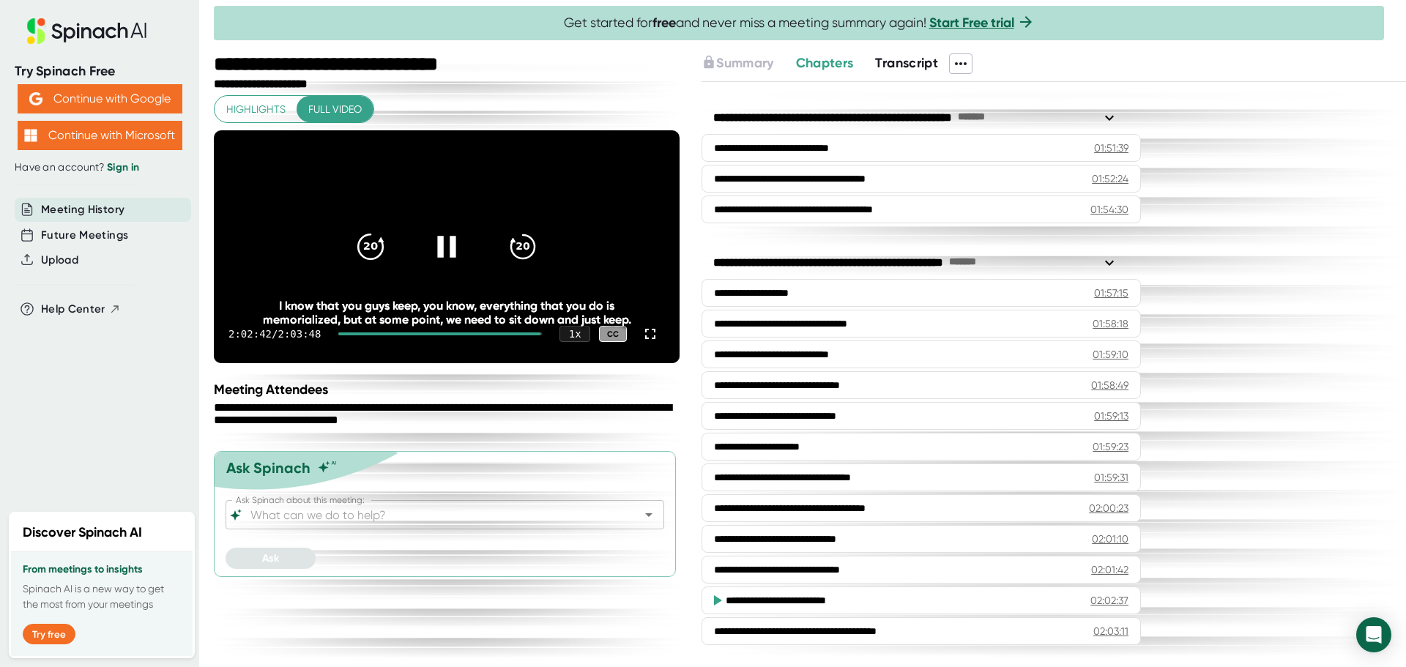
click at [391, 261] on div "20" at bounding box center [371, 247] width 62 height 62
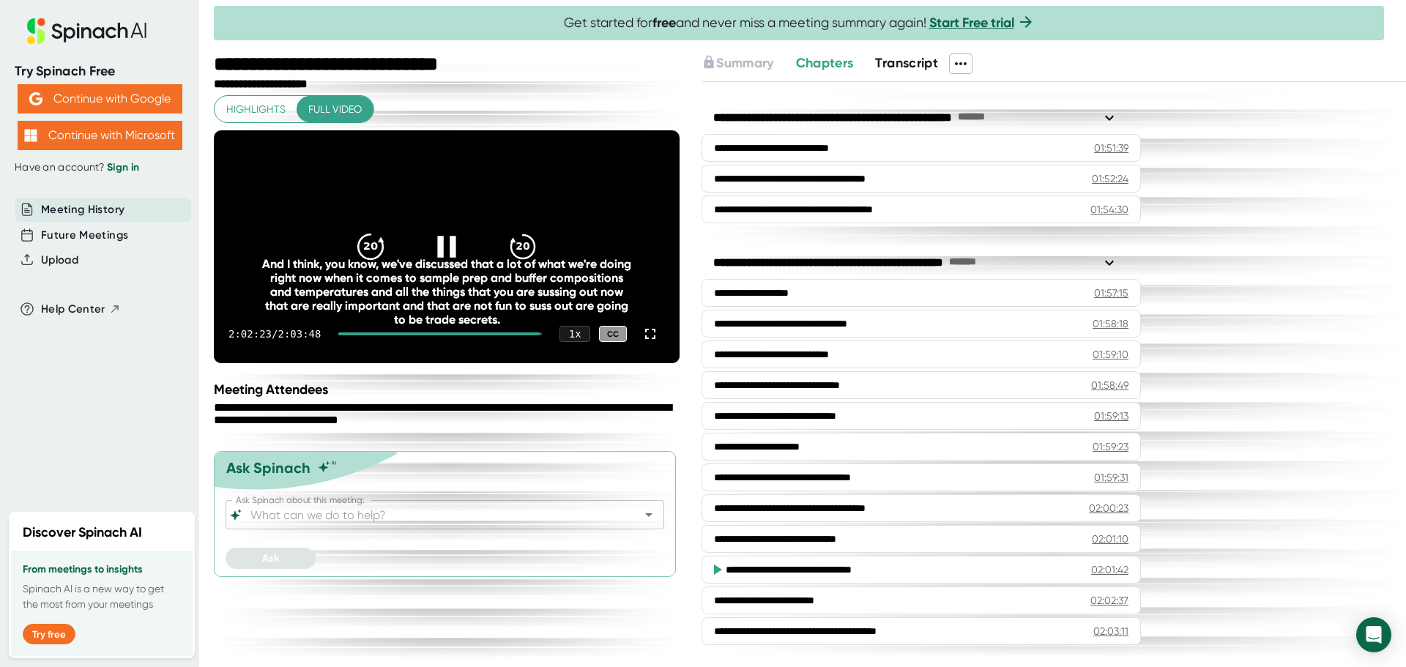
click at [379, 258] on icon "20" at bounding box center [370, 246] width 37 height 37
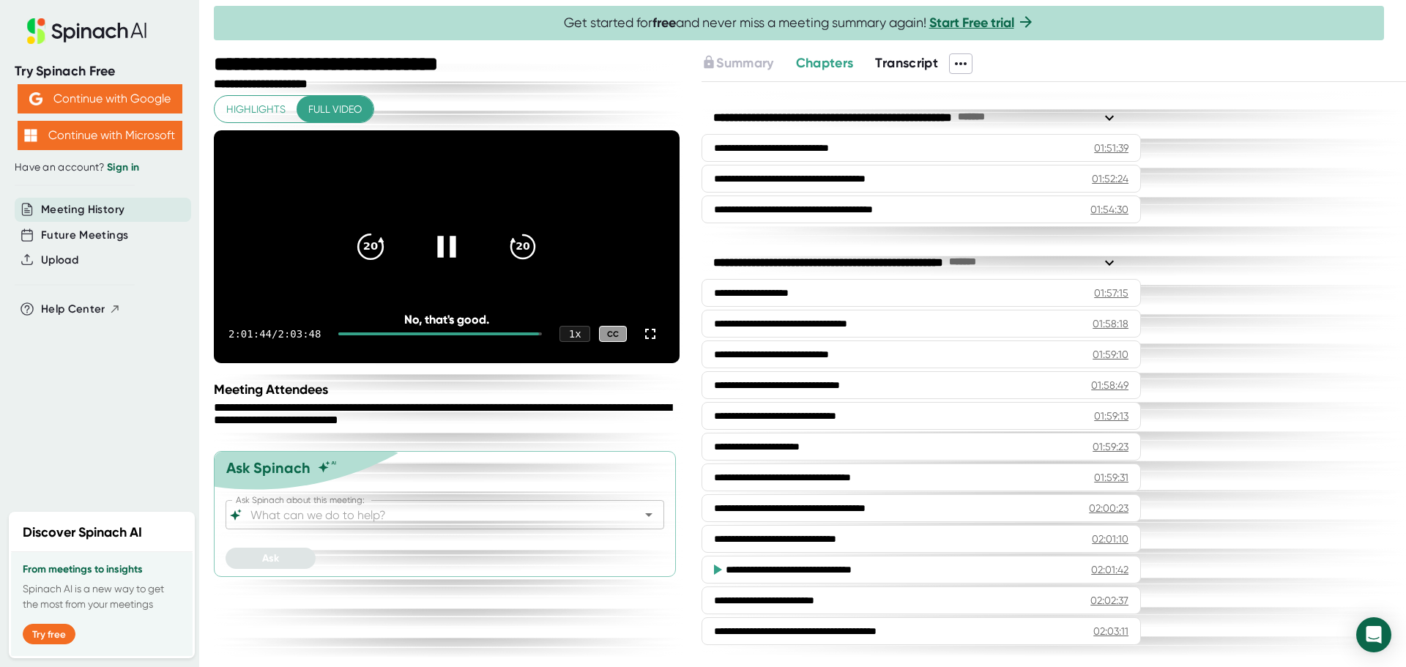
click at [379, 258] on icon "20" at bounding box center [370, 246] width 37 height 37
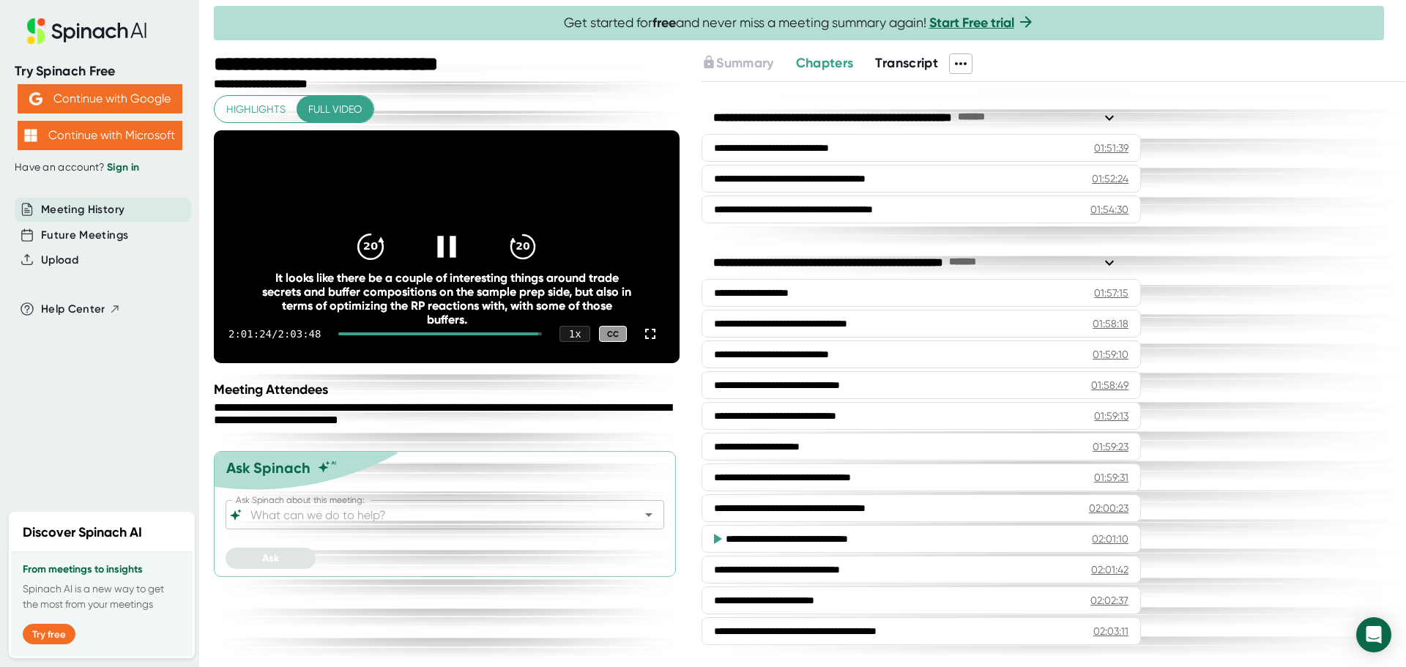
click at [379, 258] on icon "20" at bounding box center [370, 246] width 37 height 37
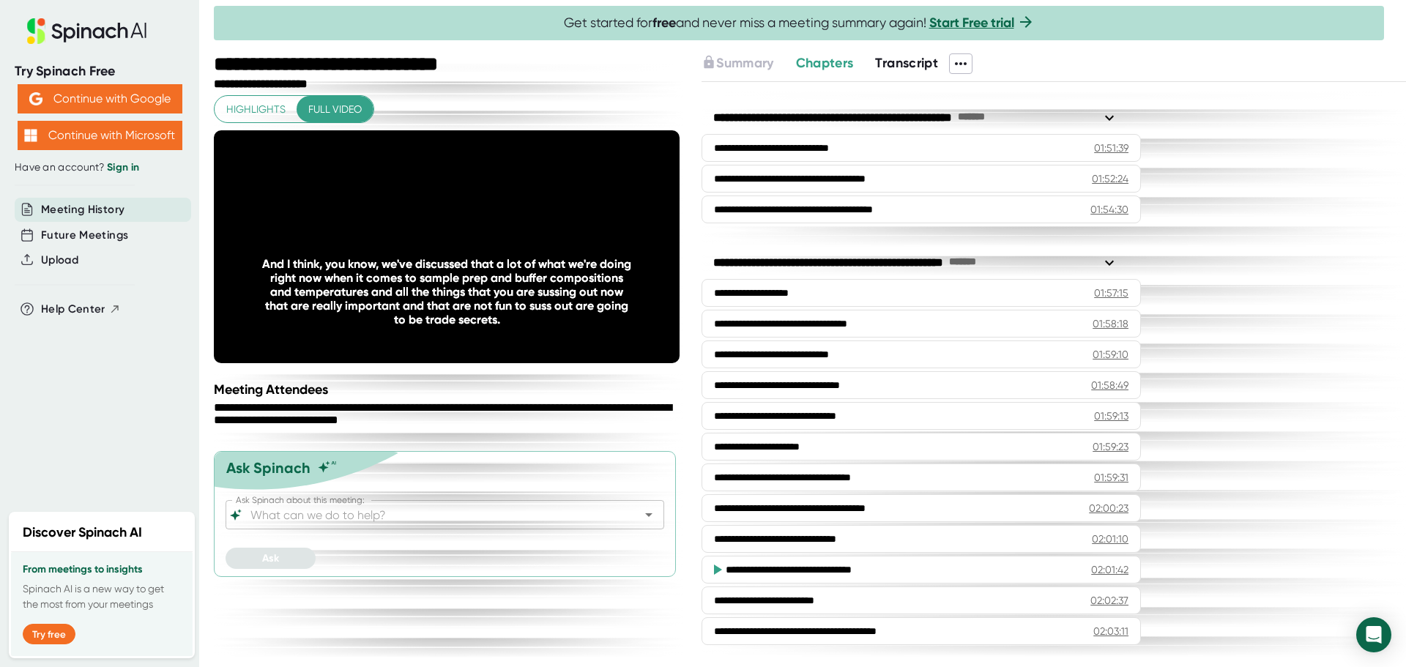
click at [414, 398] on div "Meeting Attendees" at bounding box center [448, 389] width 469 height 16
click at [374, 398] on div "Meeting Attendees" at bounding box center [448, 389] width 469 height 16
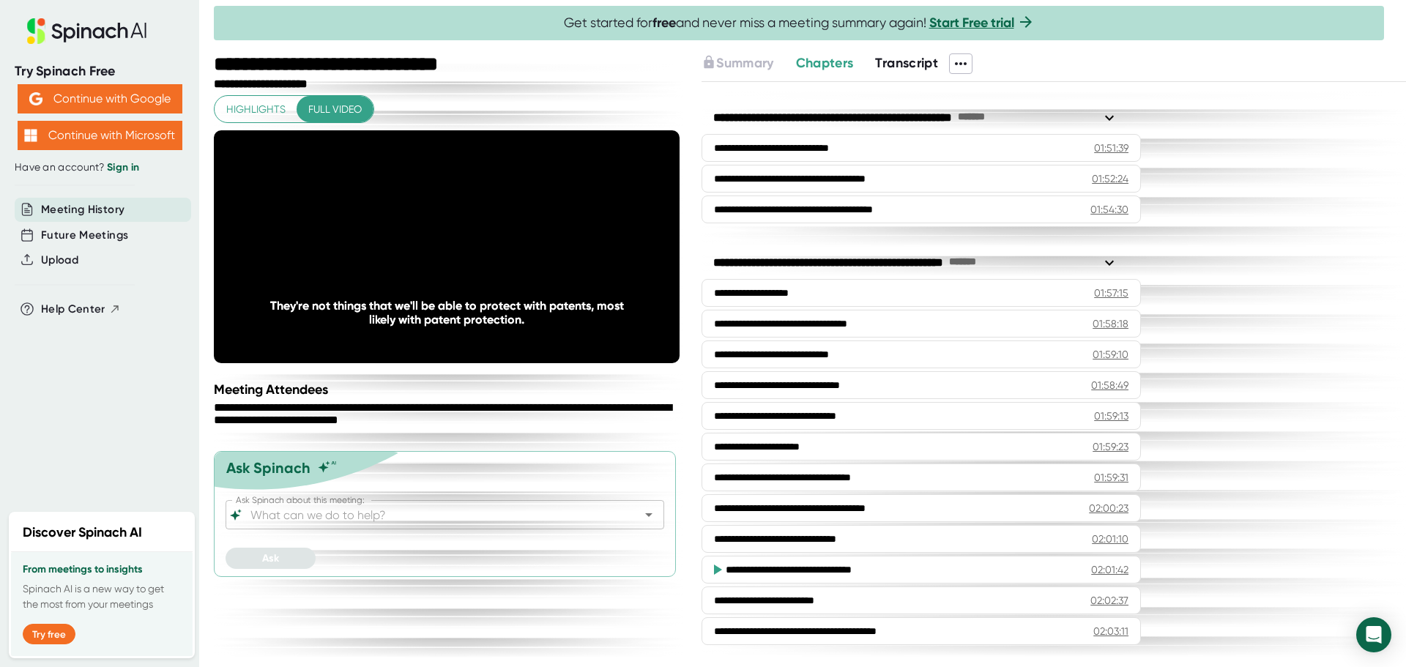
click at [456, 398] on div "Meeting Attendees" at bounding box center [448, 389] width 469 height 16
click at [267, 409] on div "**********" at bounding box center [448, 360] width 469 height 614
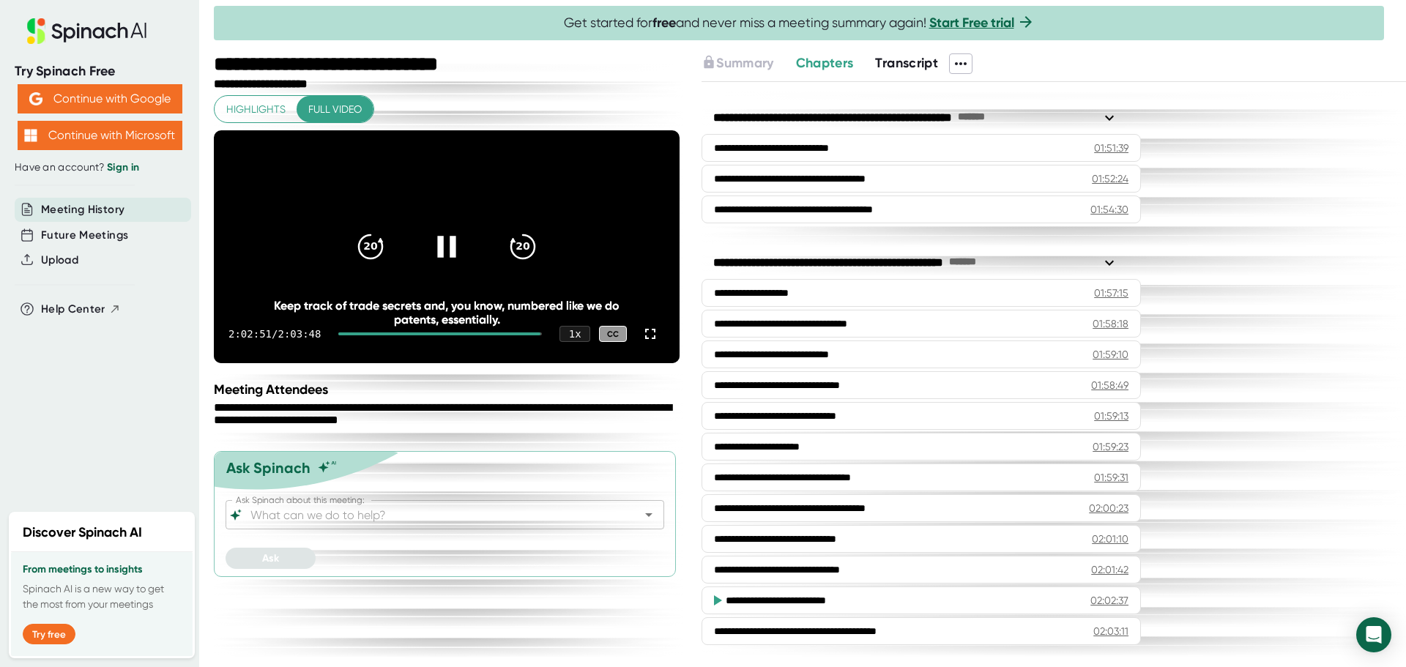
click at [436, 265] on icon at bounding box center [446, 246] width 37 height 37
